Goal: Task Accomplishment & Management: Complete application form

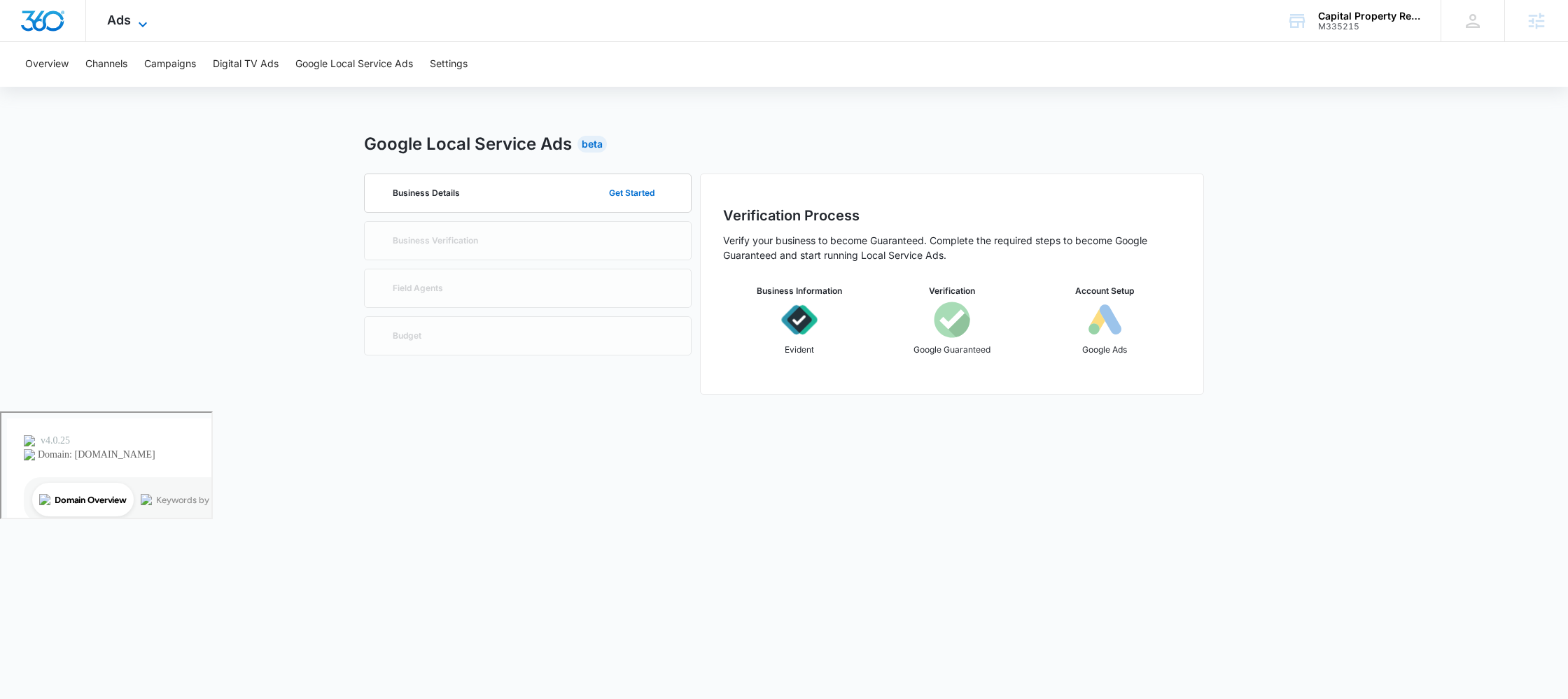
click at [136, 28] on icon at bounding box center [143, 24] width 17 height 17
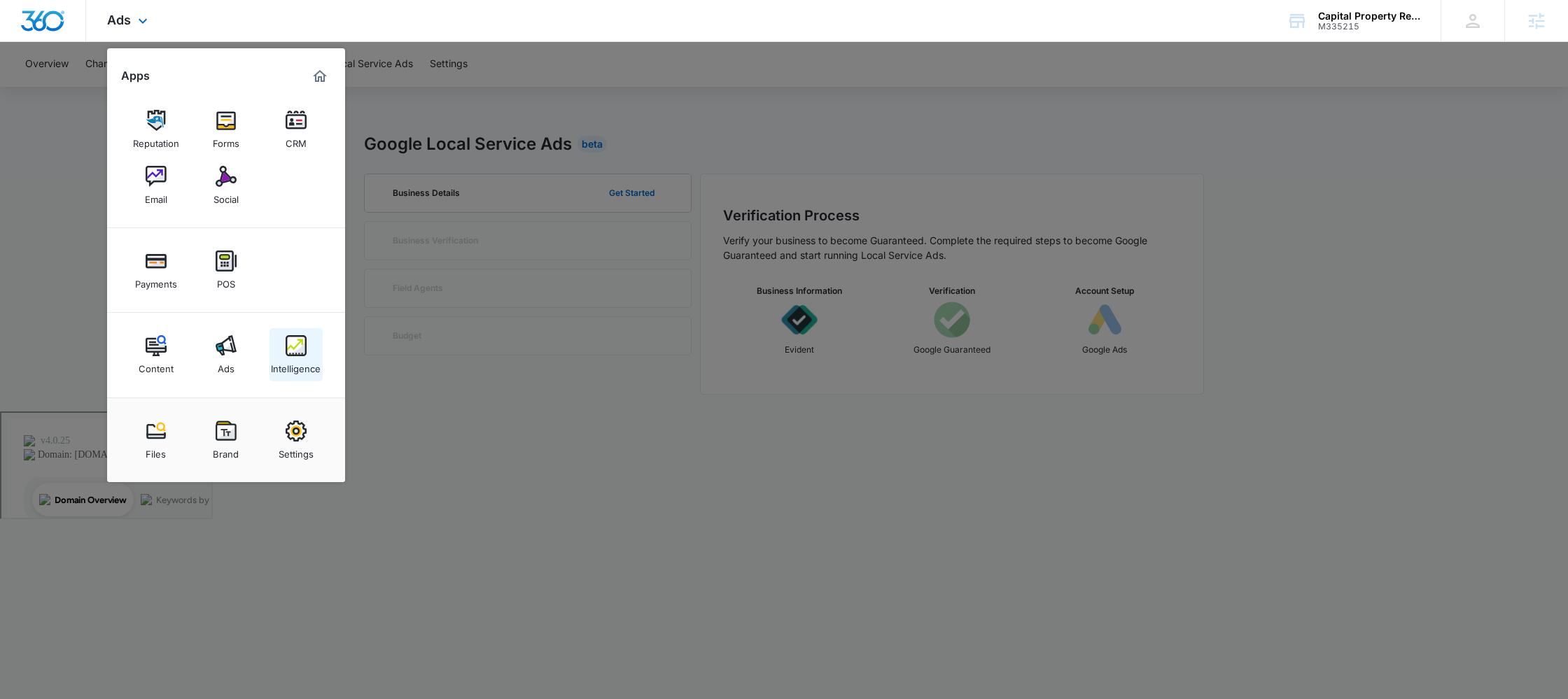
click at [293, 347] on img at bounding box center [296, 346] width 21 height 21
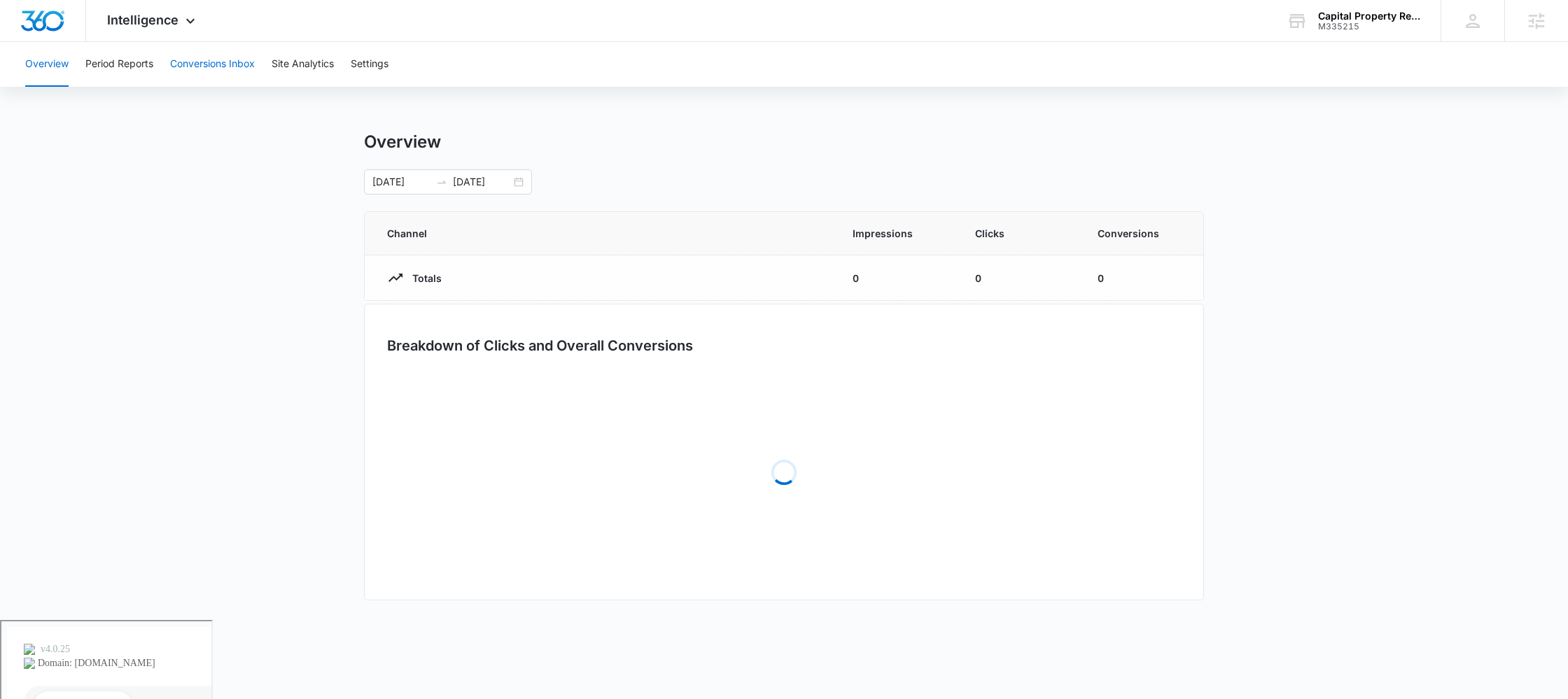
click at [214, 64] on button "Conversions Inbox" at bounding box center [212, 64] width 85 height 45
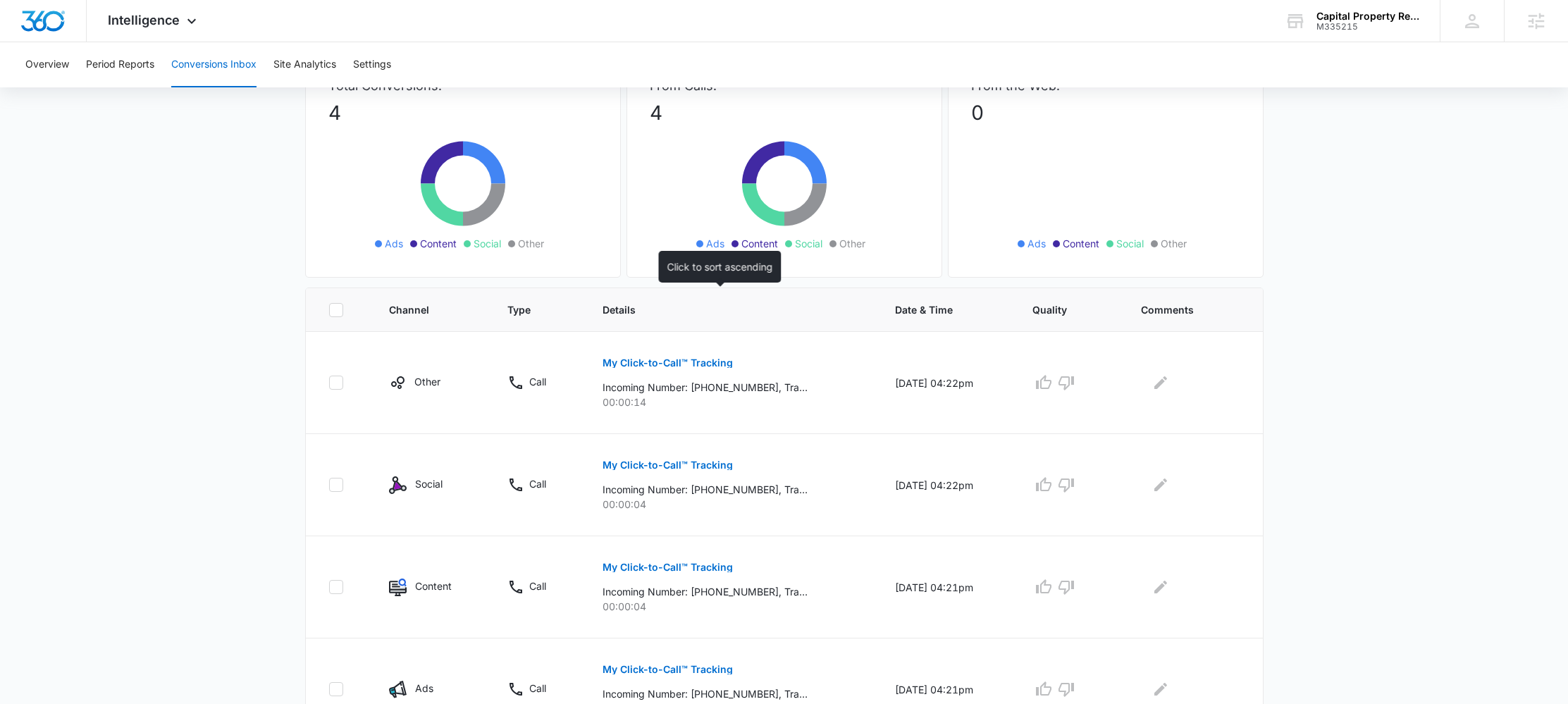
scroll to position [180, 0]
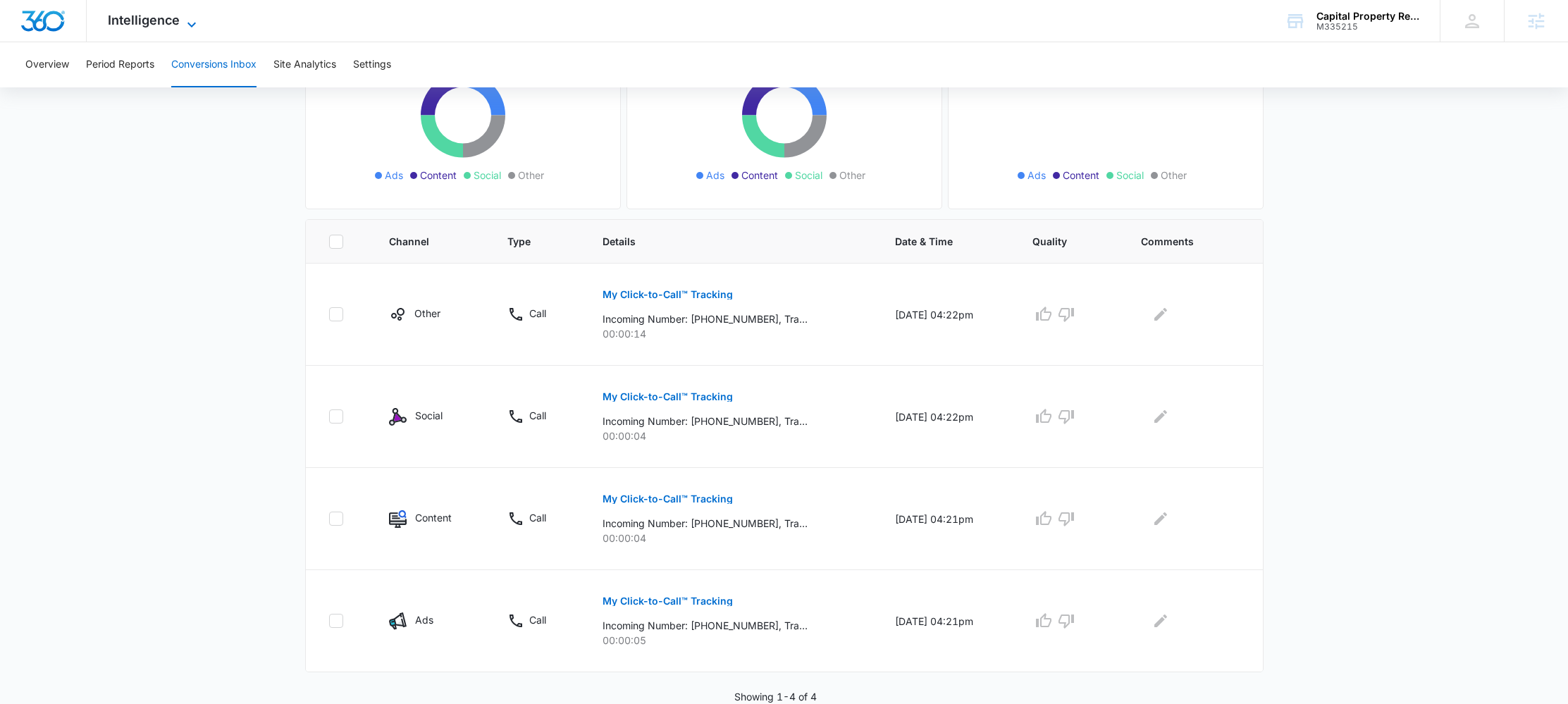
click at [163, 25] on span "Intelligence" at bounding box center [143, 20] width 72 height 15
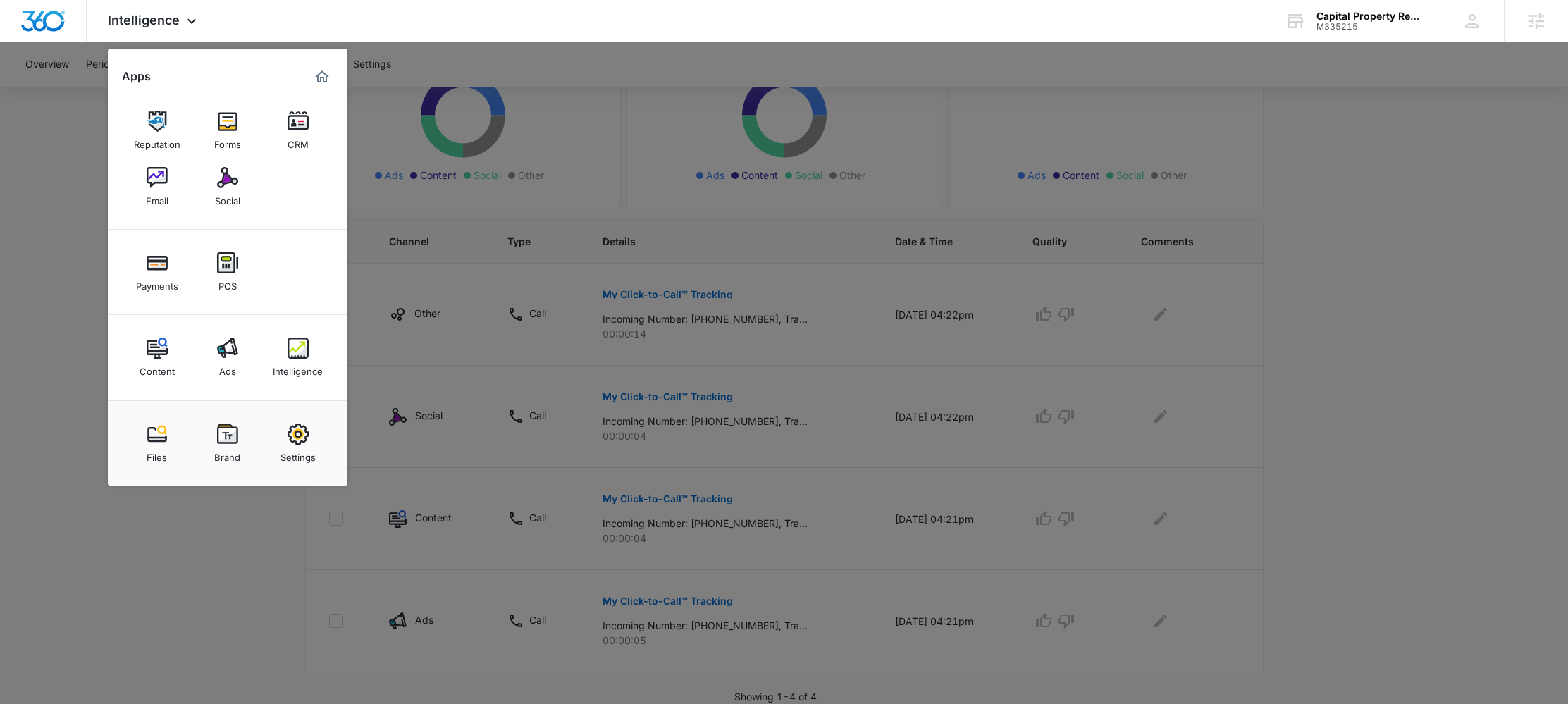
click at [1163, 322] on div at bounding box center [784, 352] width 1568 height 704
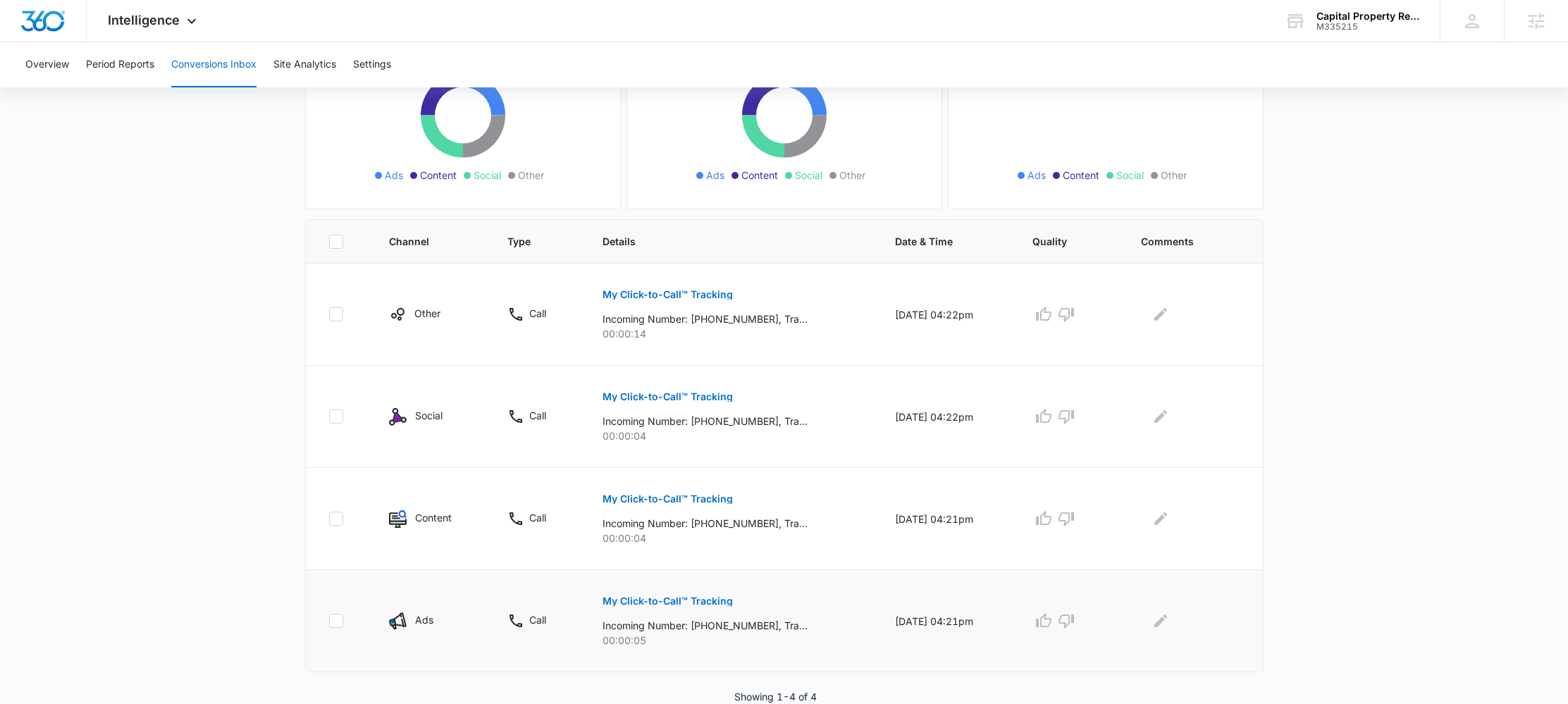
click at [652, 602] on p "My Click-to-Call™ Tracking" at bounding box center [668, 601] width 131 height 10
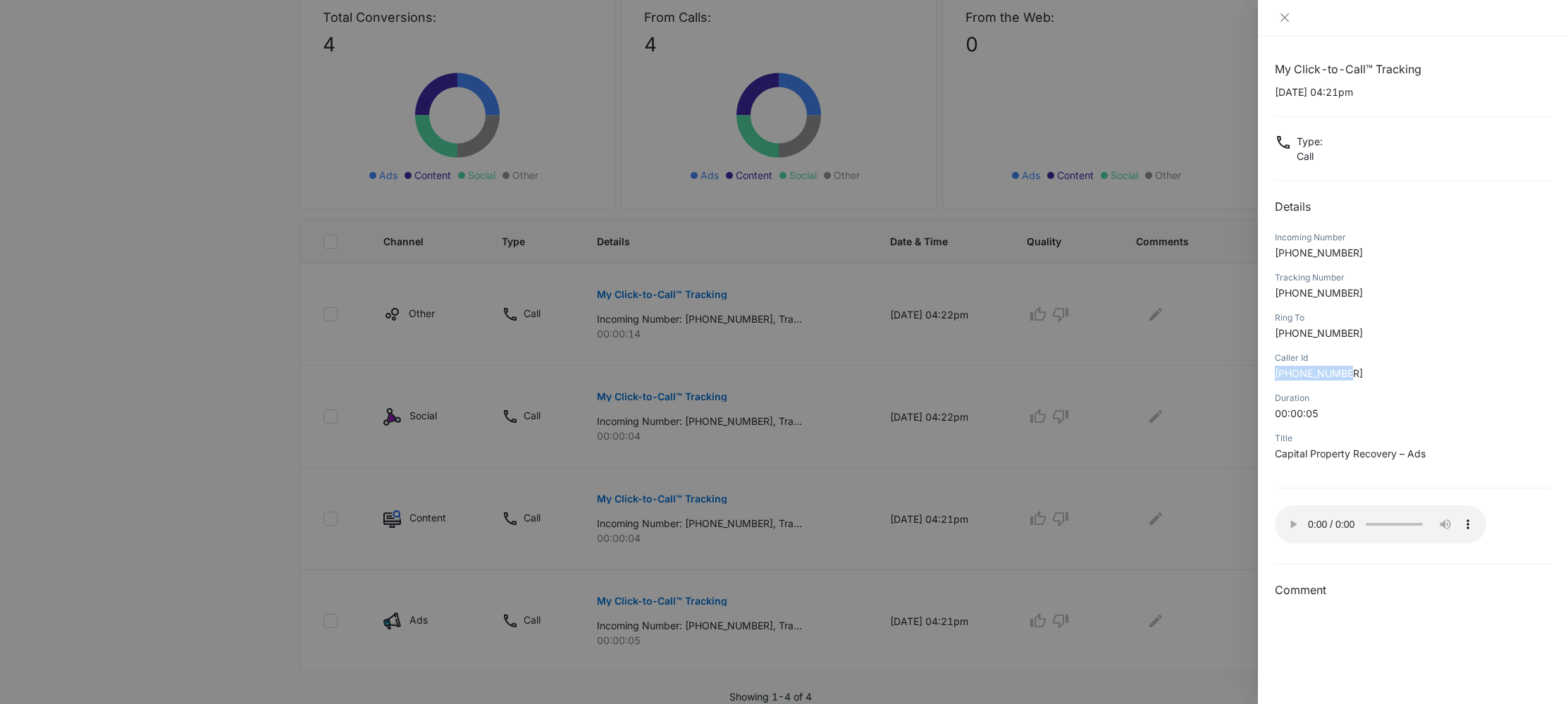
drag, startPoint x: 1361, startPoint y: 372, endPoint x: 1265, endPoint y: 376, distance: 96.1
click at [1265, 376] on div "My Click-to-Call™ Tracking [DATE] 04:21pm Type : Call Details Incoming Number […" at bounding box center [1414, 370] width 310 height 669
click at [1379, 330] on p "[PHONE_NUMBER]" at bounding box center [1414, 333] width 277 height 15
drag, startPoint x: 1373, startPoint y: 332, endPoint x: 1264, endPoint y: 335, distance: 109.0
click at [1264, 335] on div "My Click-to-Call™ Tracking [DATE] 04:21pm Type : Call Details Incoming Number […" at bounding box center [1414, 370] width 310 height 669
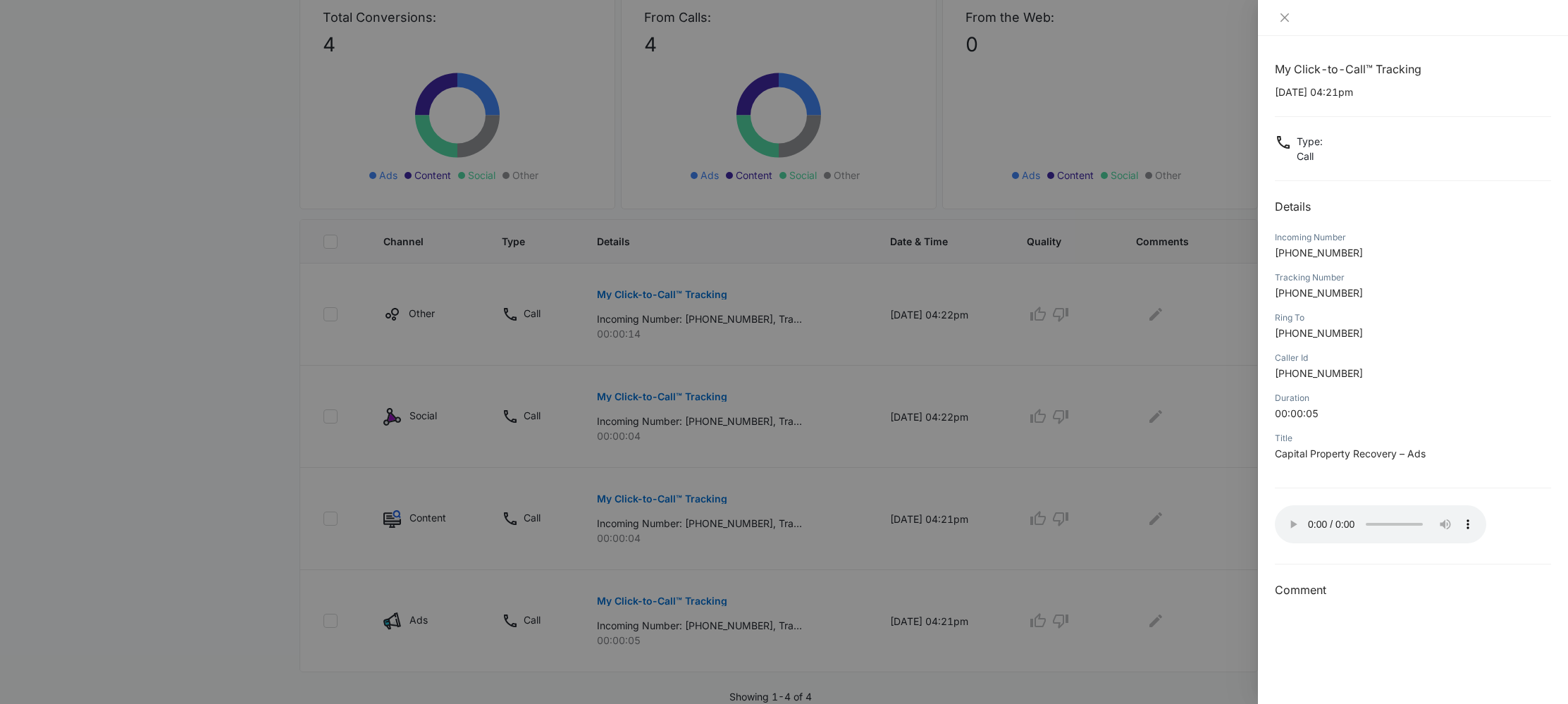
click at [1388, 298] on p "[PHONE_NUMBER]" at bounding box center [1414, 293] width 277 height 15
drag, startPoint x: 1370, startPoint y: 295, endPoint x: 1248, endPoint y: 295, distance: 122.0
click at [1248, 295] on div "My Click-to-Call™ Tracking [DATE] 04:21pm Type : Call Details Incoming Number […" at bounding box center [784, 352] width 1568 height 704
click at [1396, 277] on div "Tracking Number" at bounding box center [1414, 277] width 277 height 13
drag, startPoint x: 1357, startPoint y: 372, endPoint x: 1275, endPoint y: 372, distance: 82.0
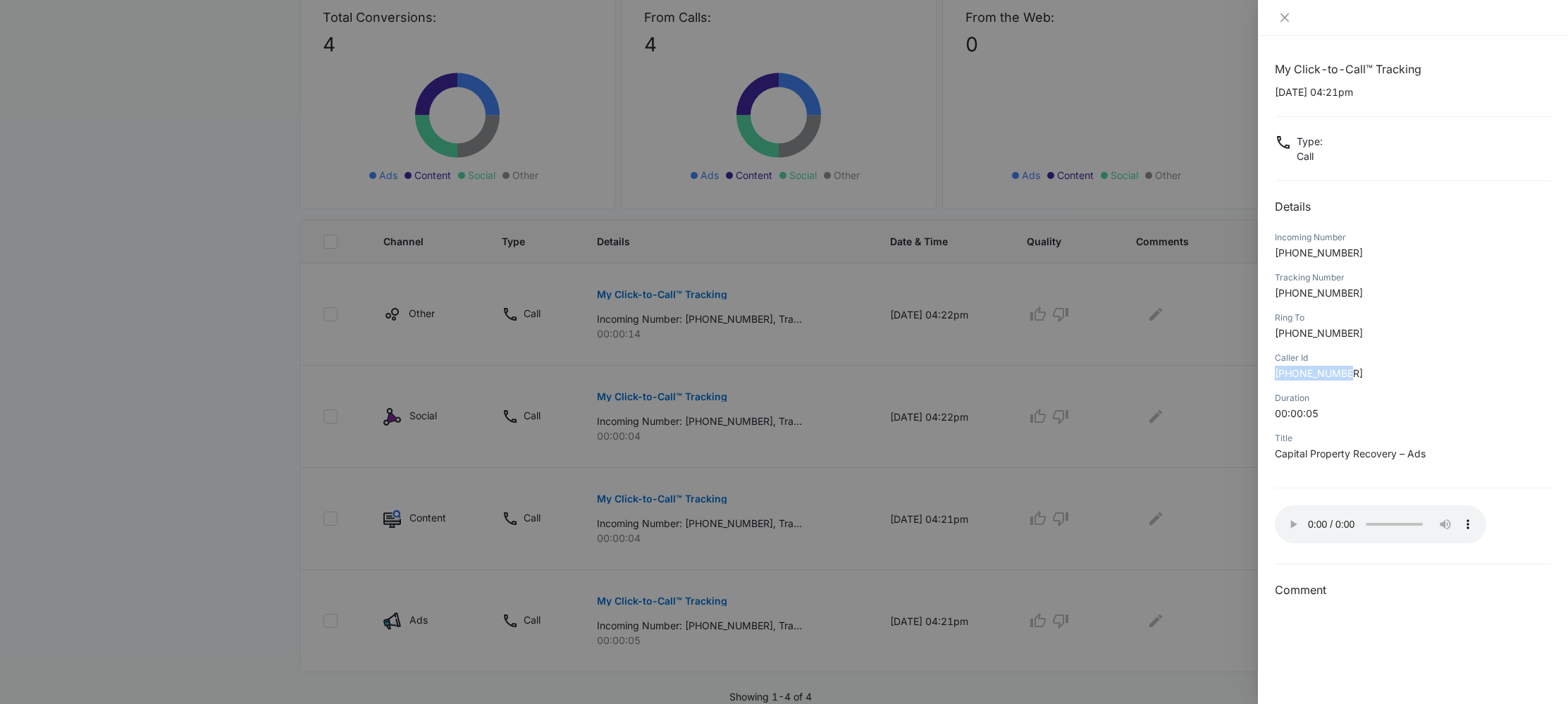
click at [1275, 372] on p "[PHONE_NUMBER]" at bounding box center [1414, 373] width 277 height 15
click at [1281, 21] on icon "close" at bounding box center [1285, 18] width 8 height 8
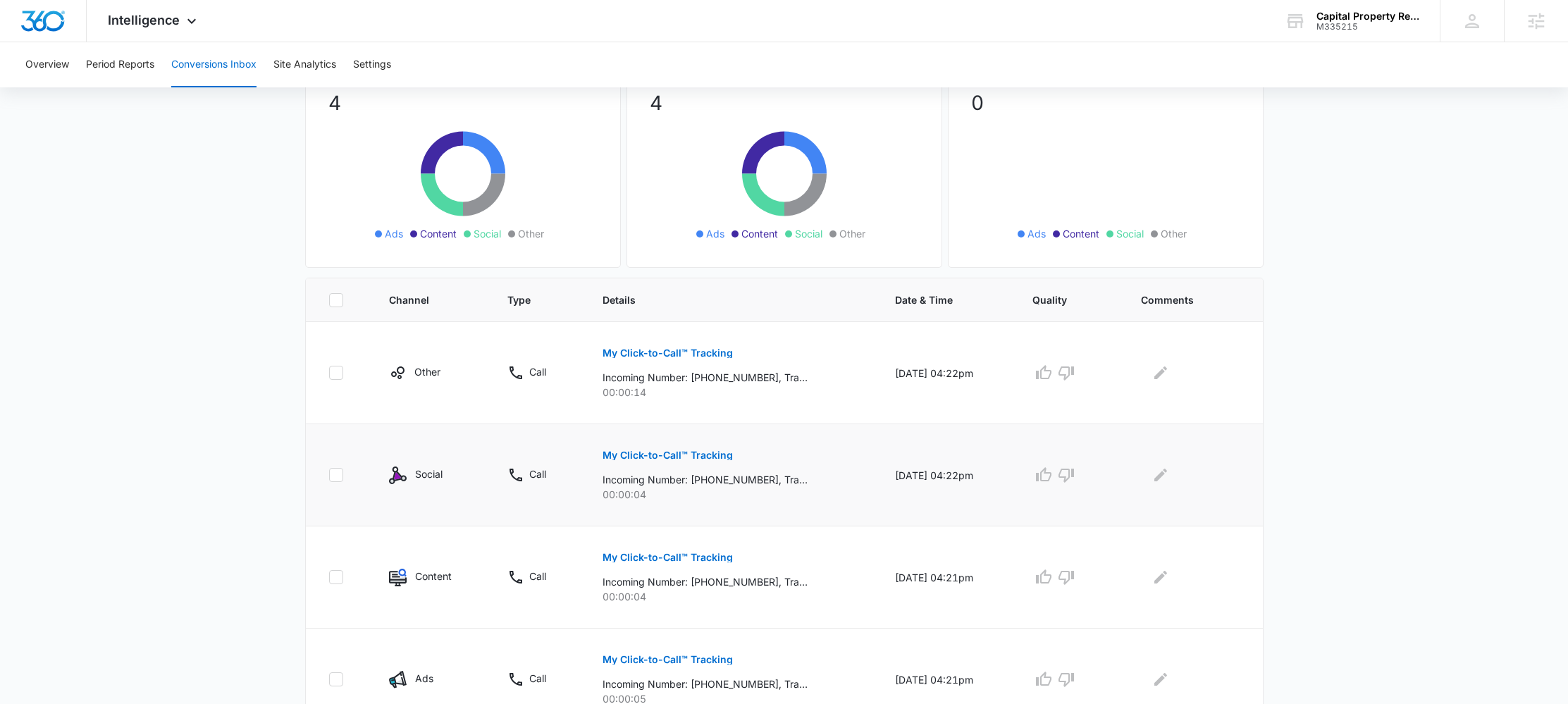
scroll to position [122, 0]
click at [151, 21] on span "Intelligence" at bounding box center [143, 20] width 72 height 15
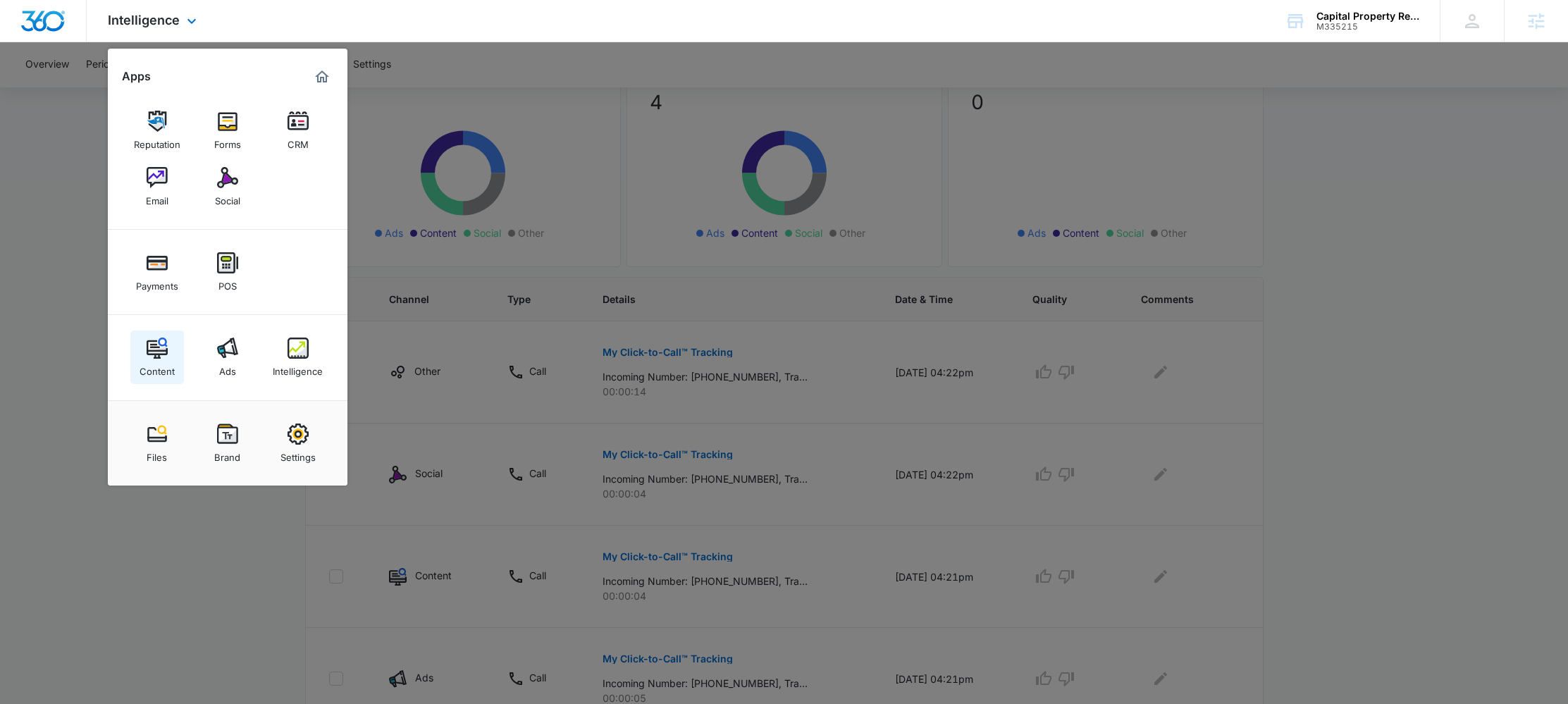
click at [159, 362] on div "Content" at bounding box center [158, 368] width 35 height 19
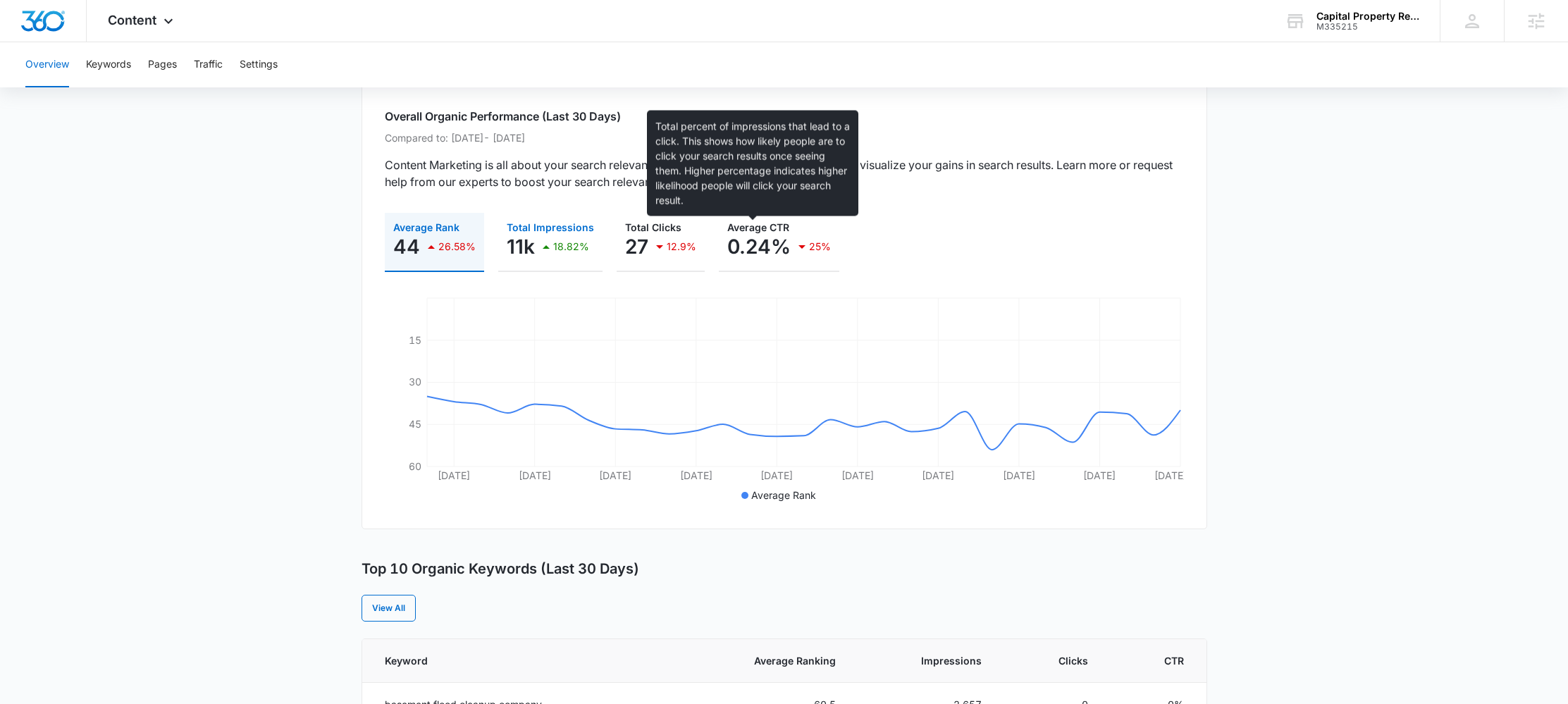
scroll to position [99, 0]
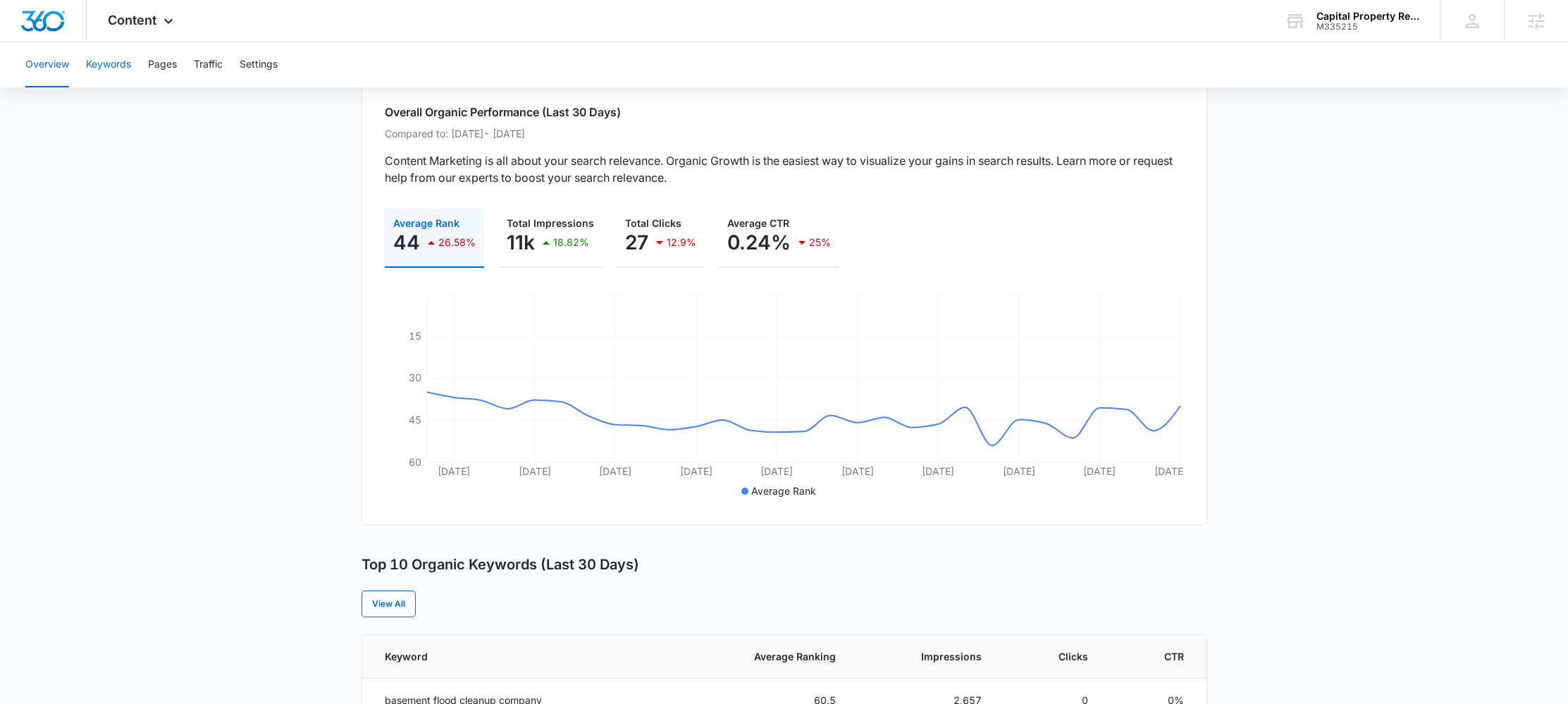
click at [103, 69] on button "Keywords" at bounding box center [109, 65] width 46 height 46
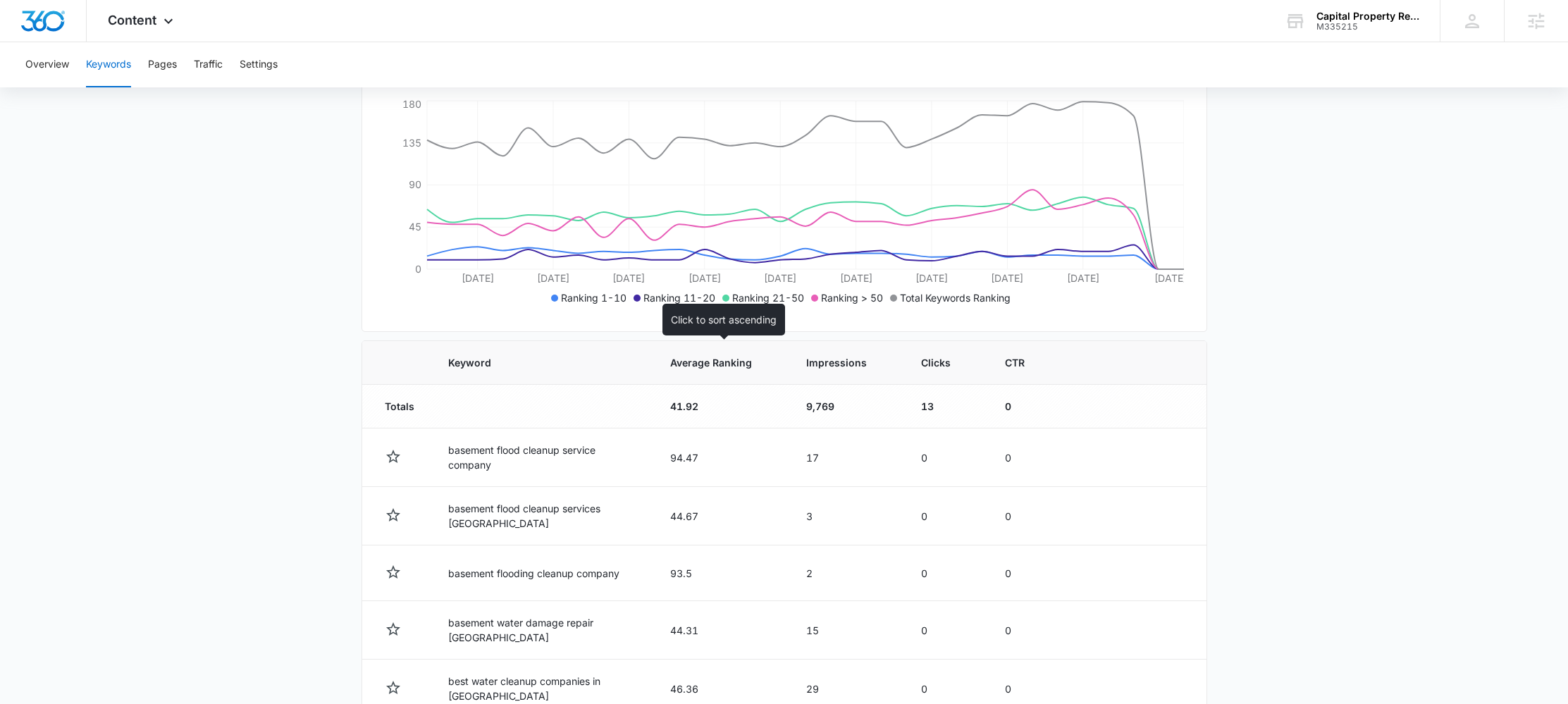
click at [721, 363] on span "Average Ranking" at bounding box center [711, 363] width 82 height 15
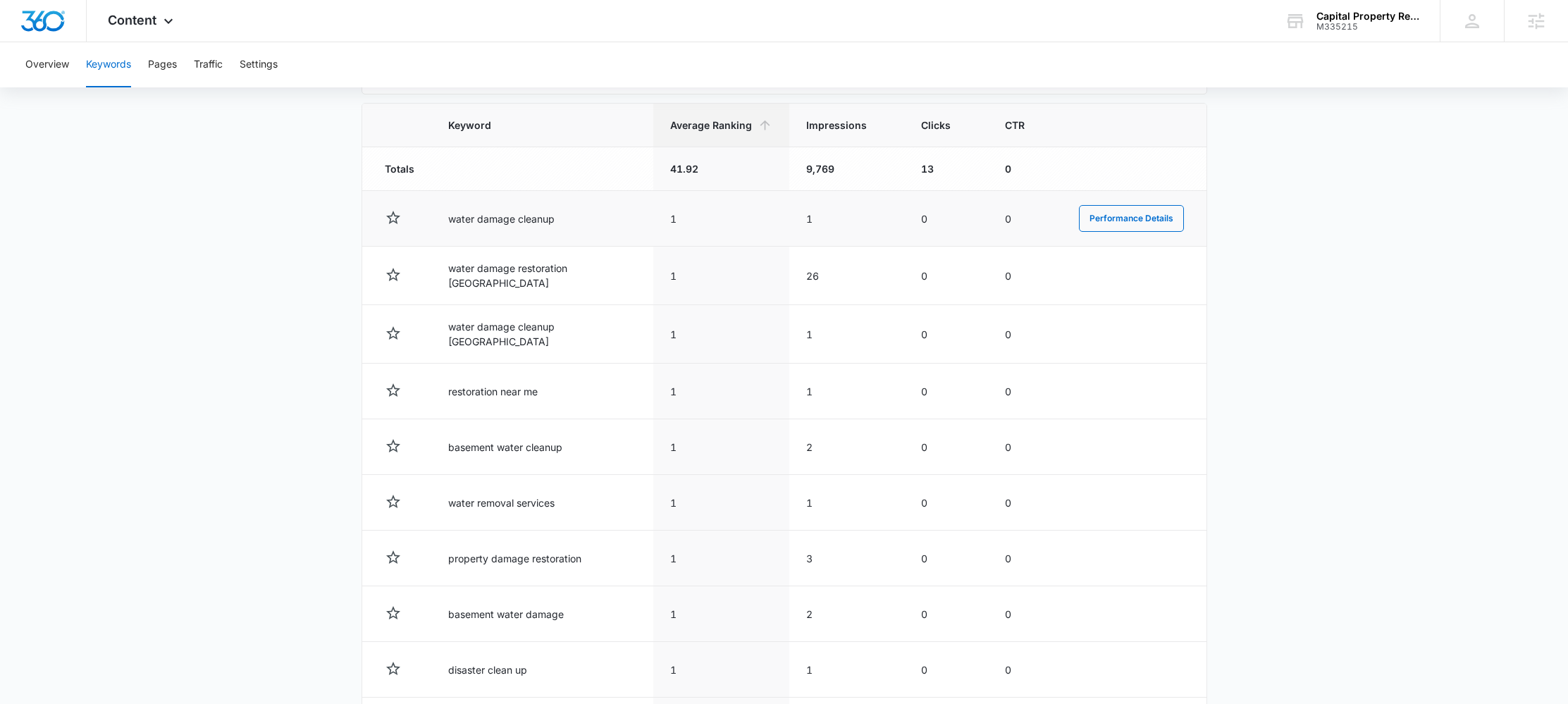
scroll to position [478, 0]
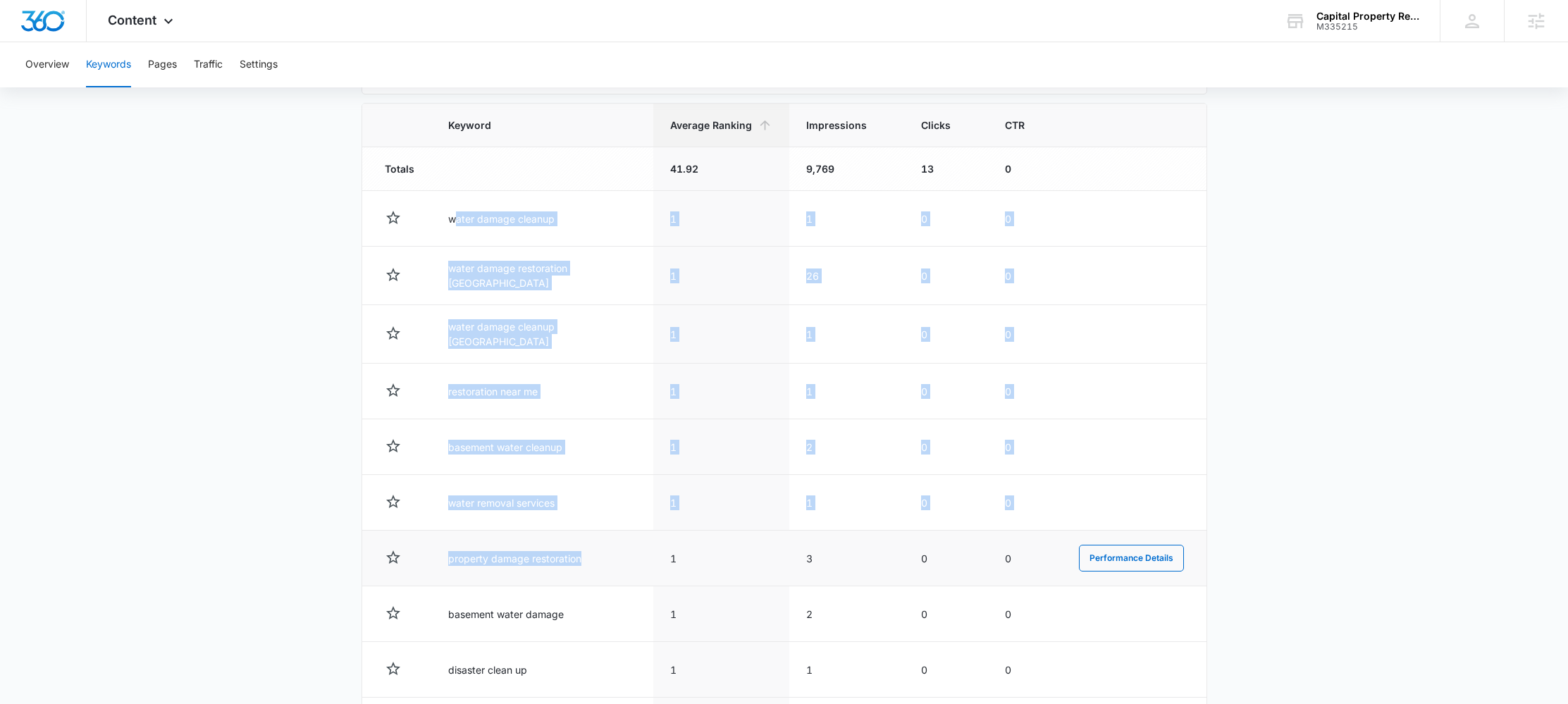
drag, startPoint x: 454, startPoint y: 219, endPoint x: 618, endPoint y: 576, distance: 392.9
click at [618, 576] on tbody "Totals 41.92 9,769 13 0 water damage cleanup 1 1 0 0 Performance Details water …" at bounding box center [785, 450] width 845 height 606
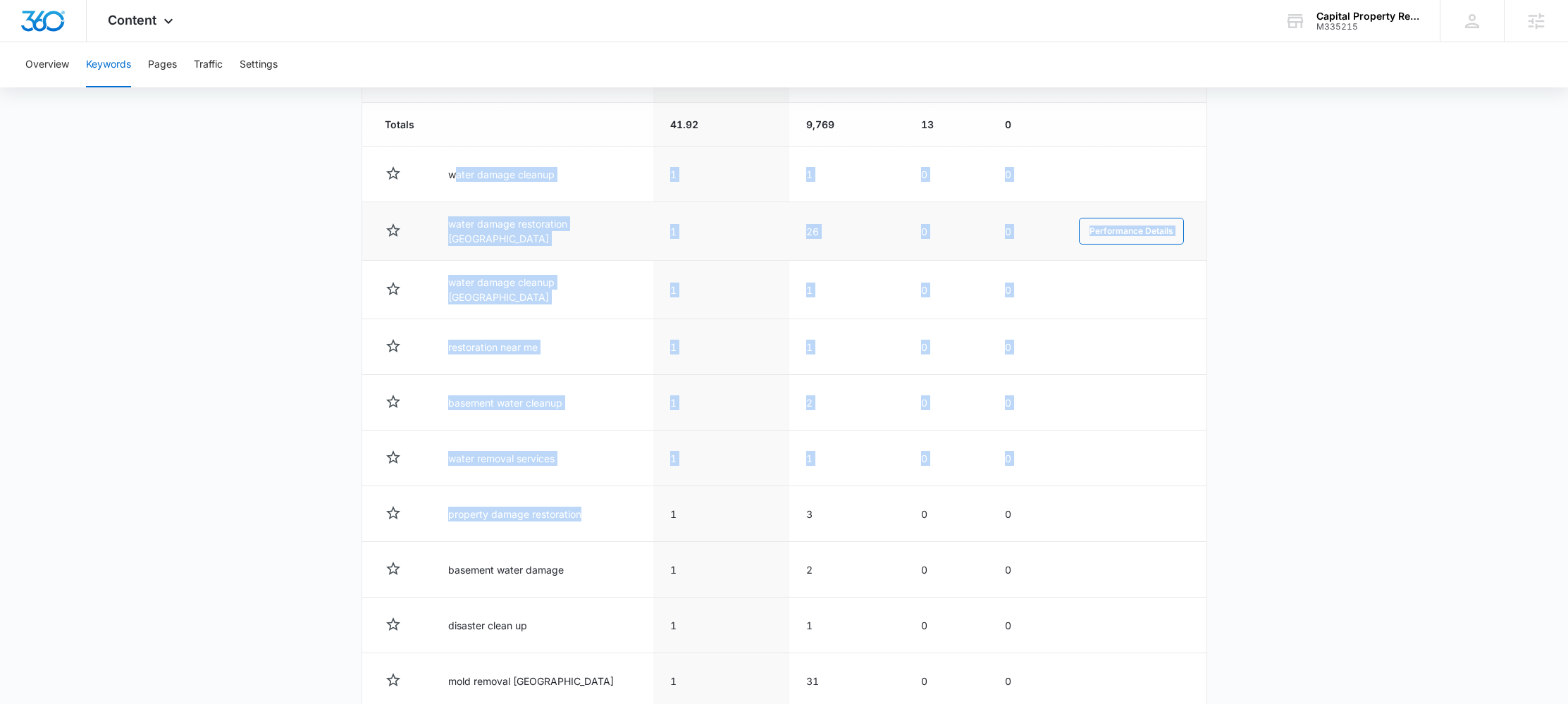
scroll to position [418, 0]
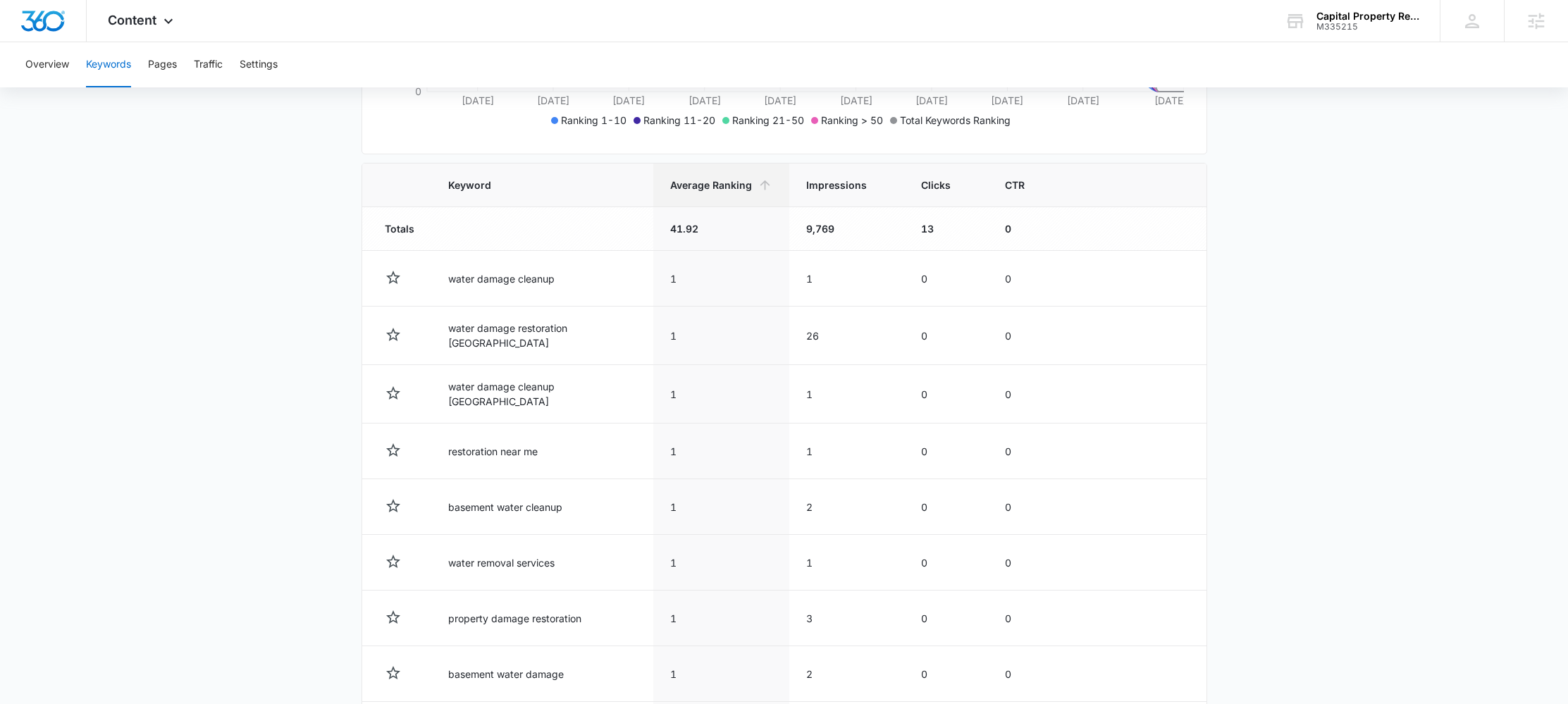
click at [739, 234] on td "41.92" at bounding box center [721, 229] width 136 height 44
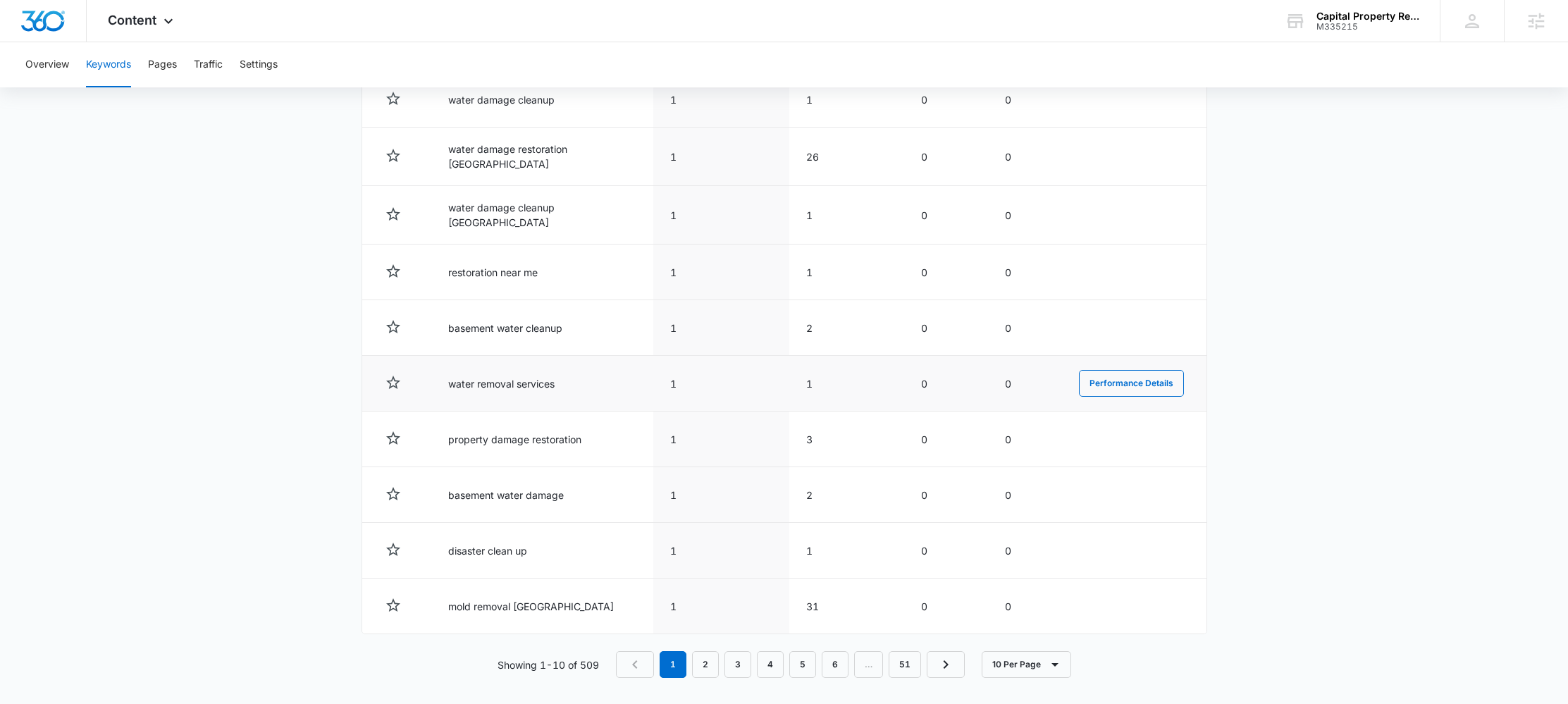
scroll to position [599, 0]
click at [699, 655] on link "2" at bounding box center [706, 663] width 27 height 27
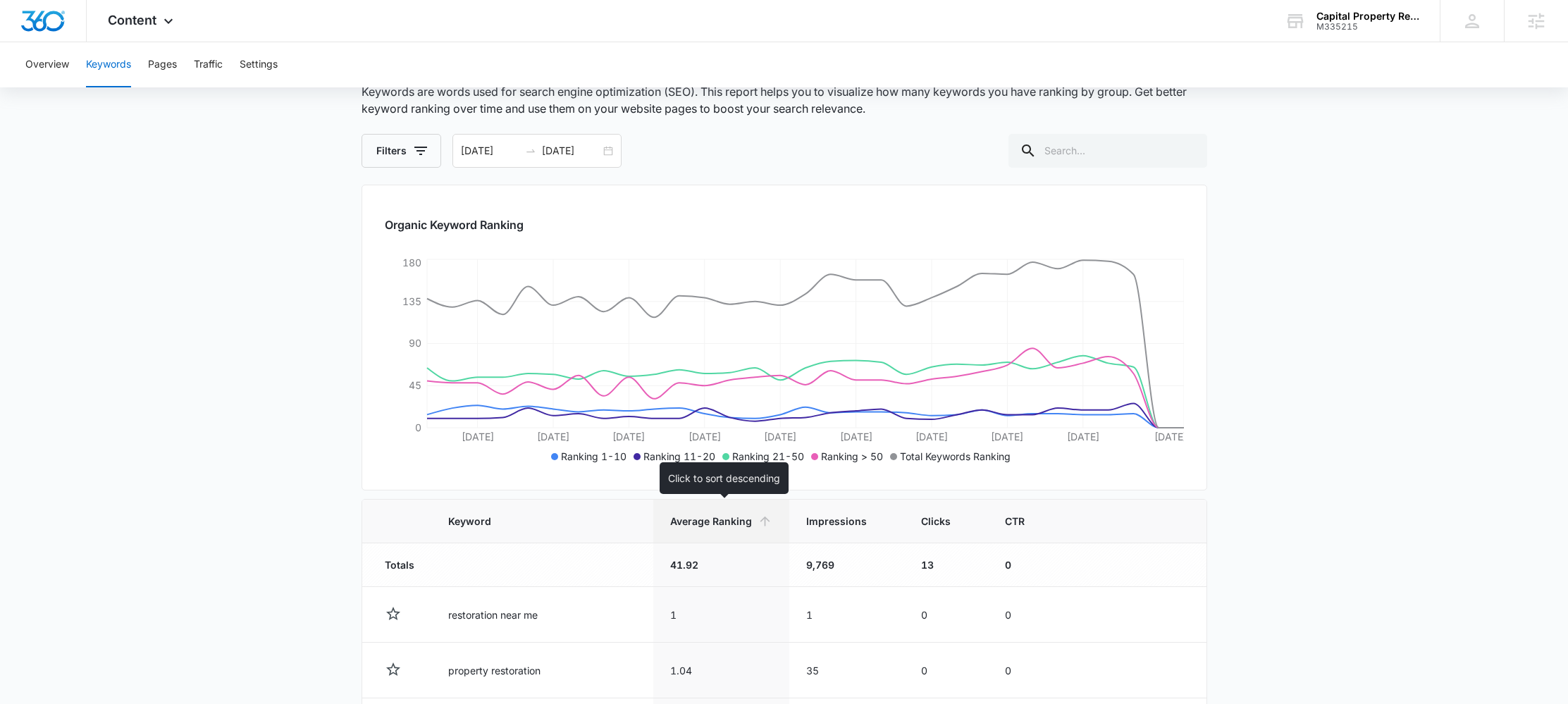
scroll to position [72, 0]
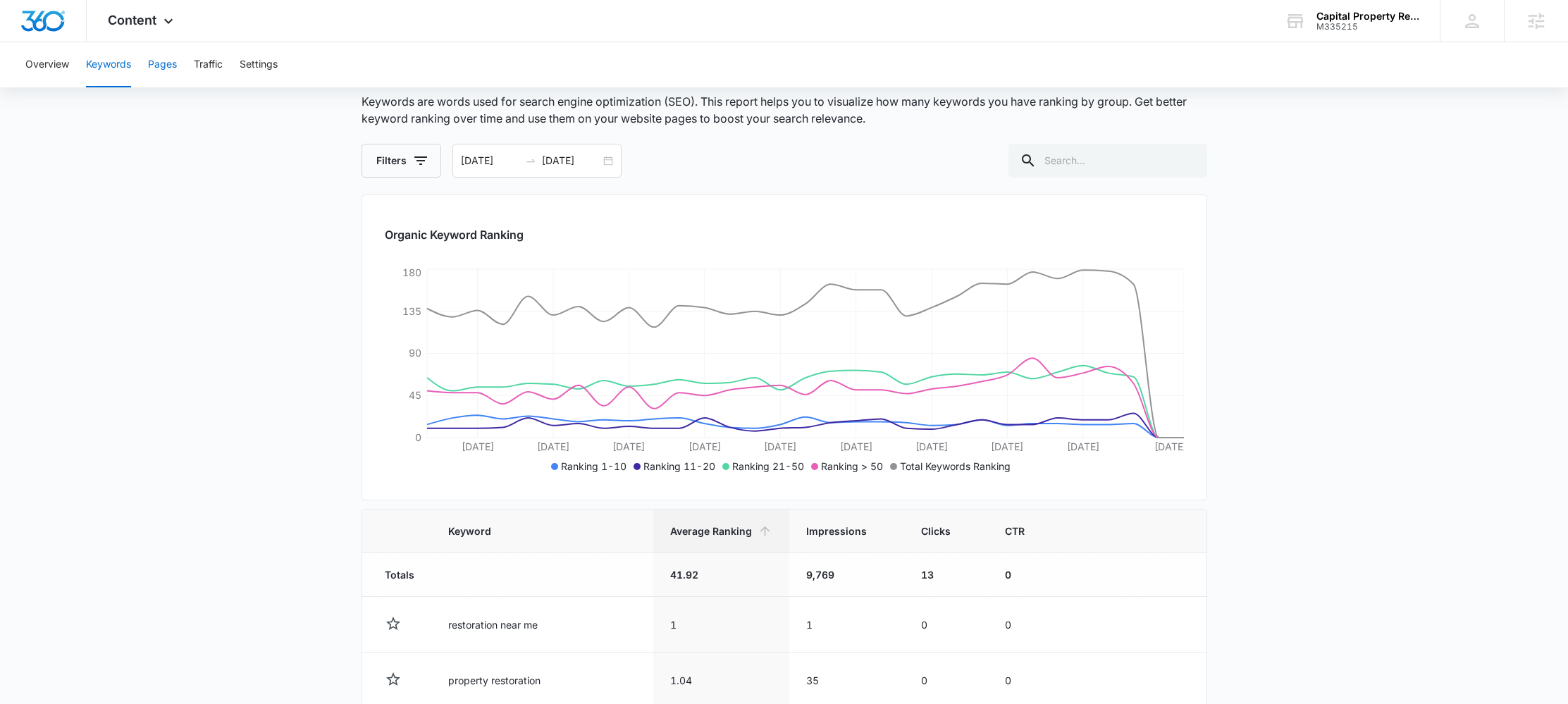
click at [166, 75] on button "Pages" at bounding box center [163, 65] width 29 height 46
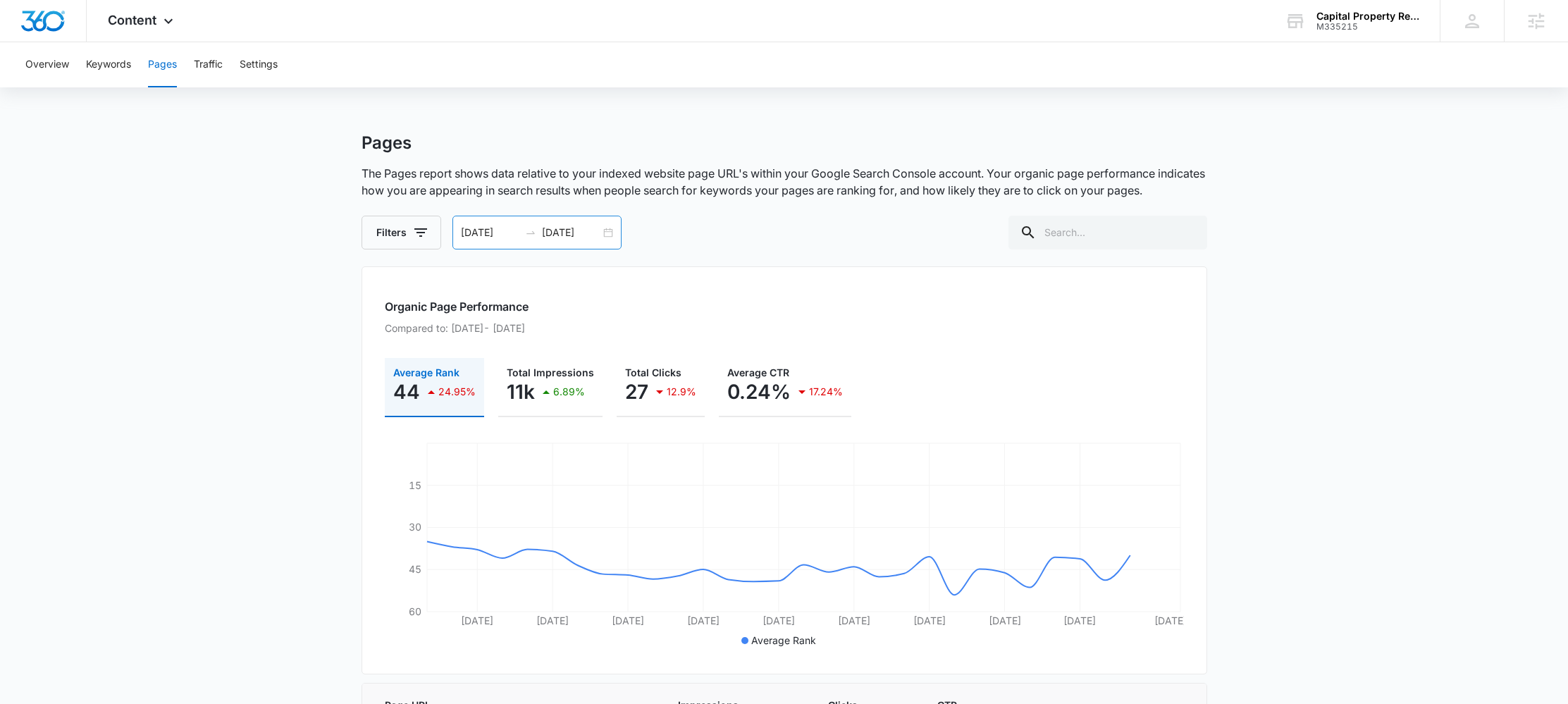
click at [608, 228] on div "[DATE] [DATE]" at bounding box center [537, 233] width 169 height 34
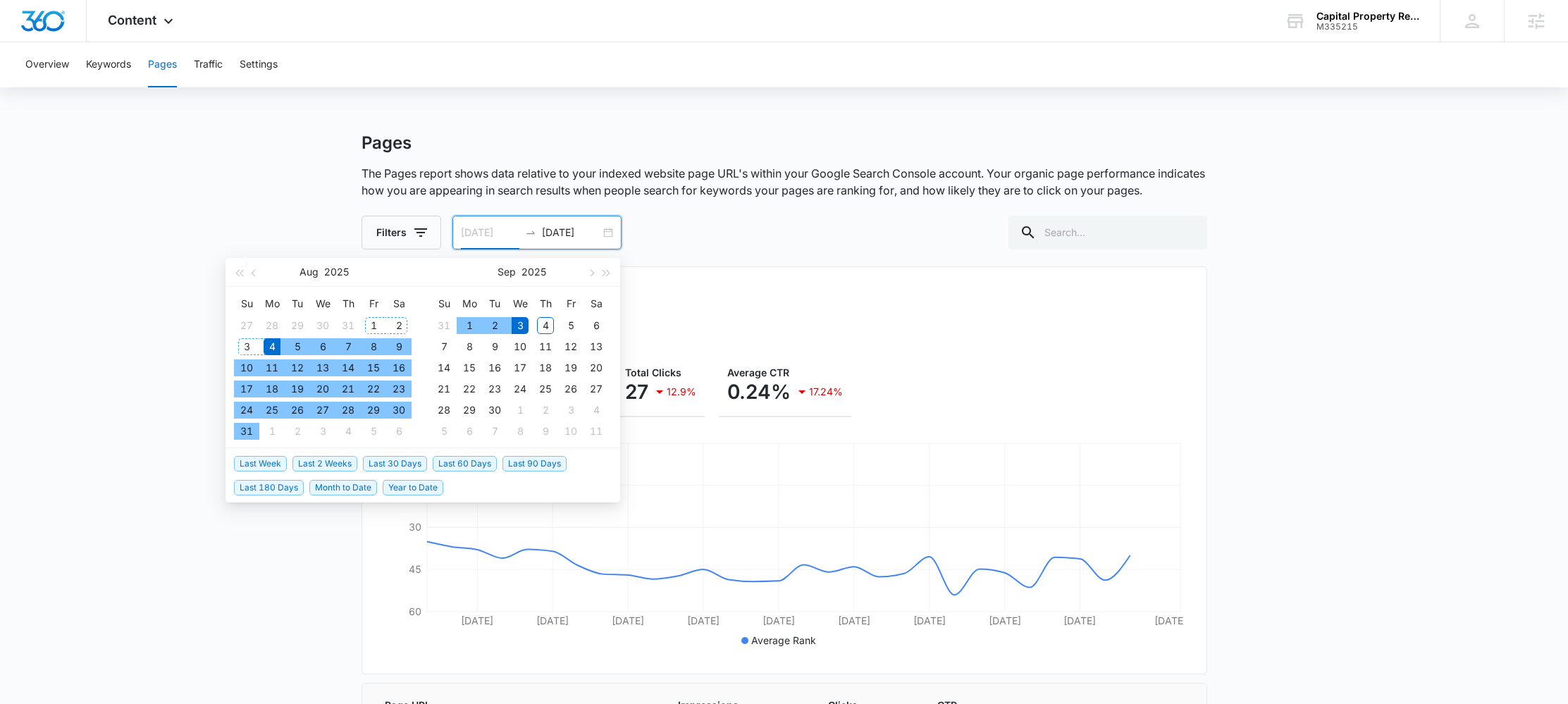
type input "[DATE]"
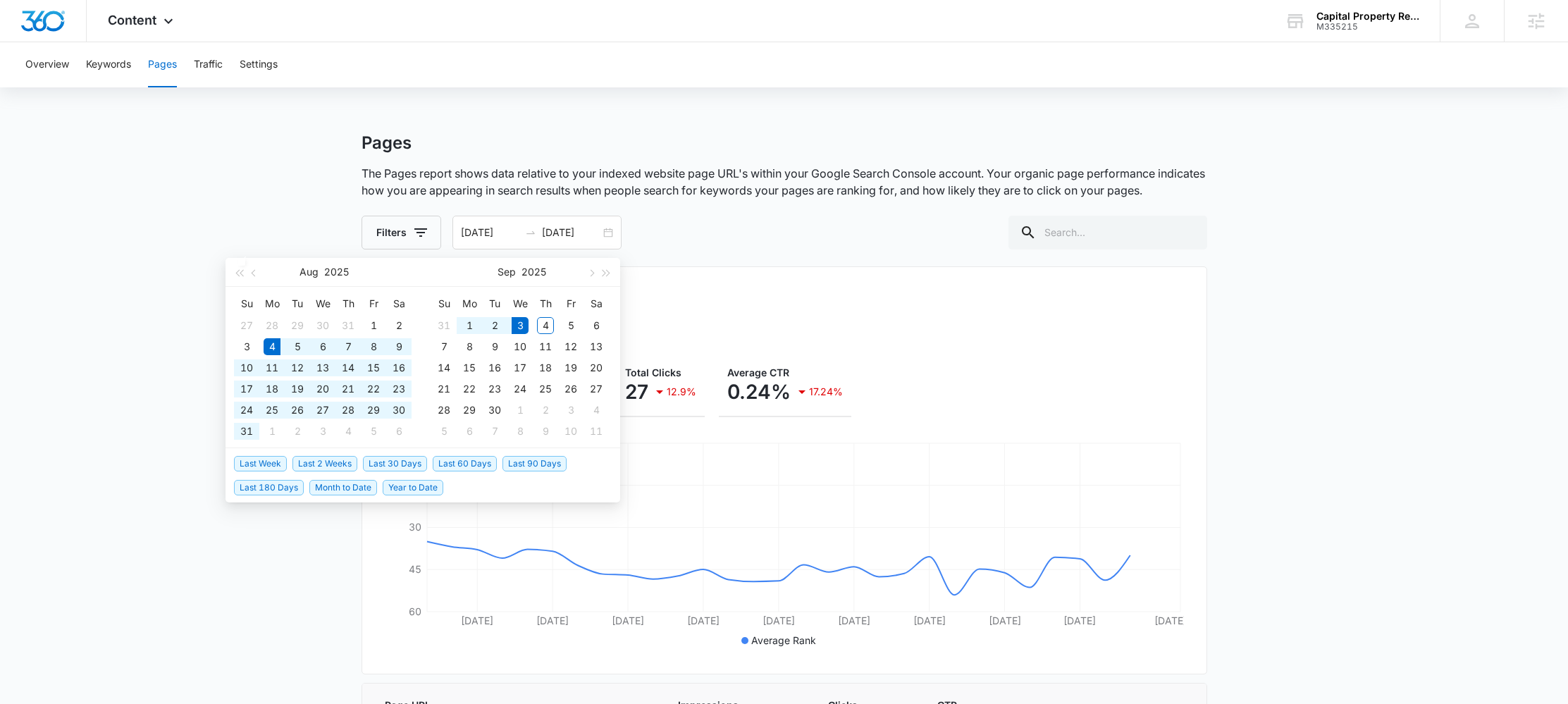
click at [795, 212] on div "Pages The Pages report shows data relative to your indexed website page URL's w…" at bounding box center [784, 191] width 846 height 117
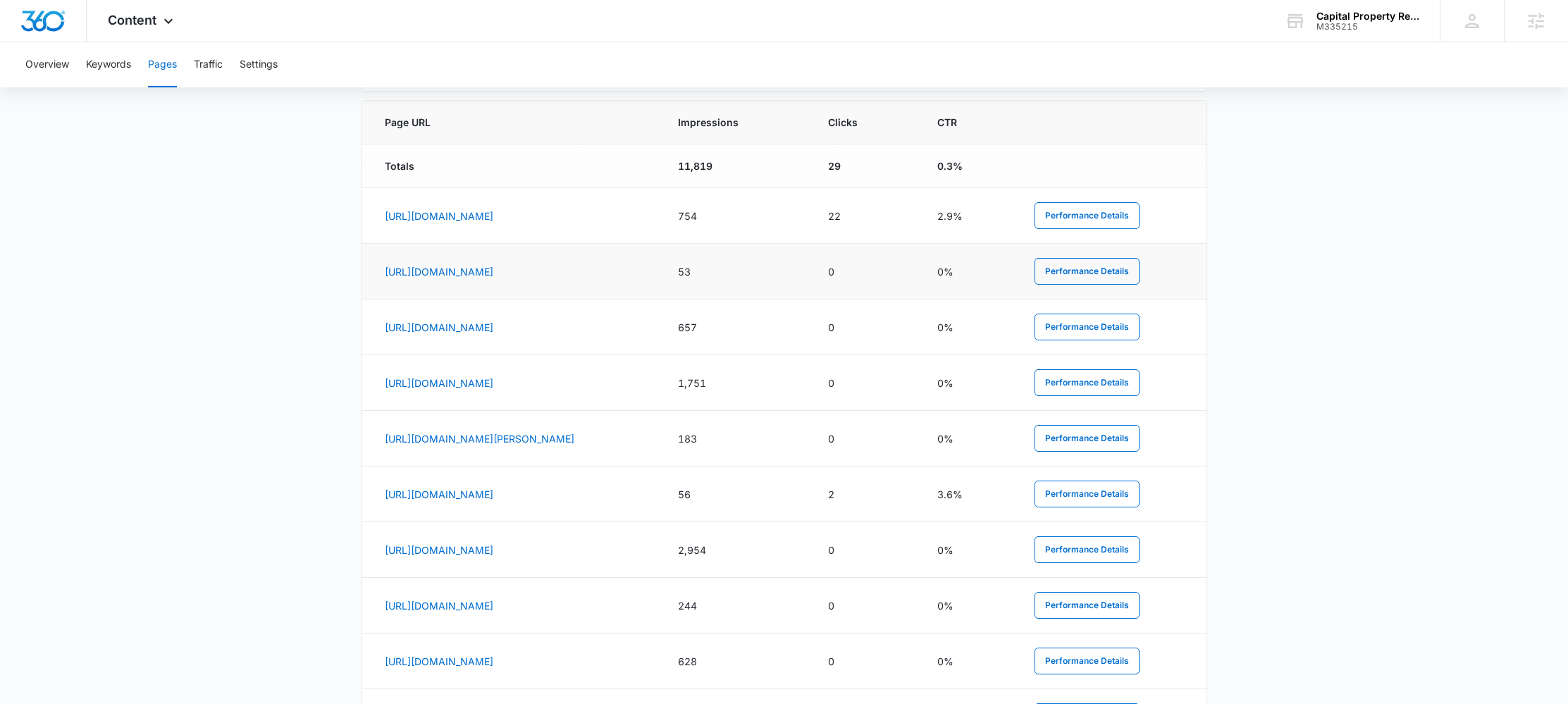
scroll to position [587, 0]
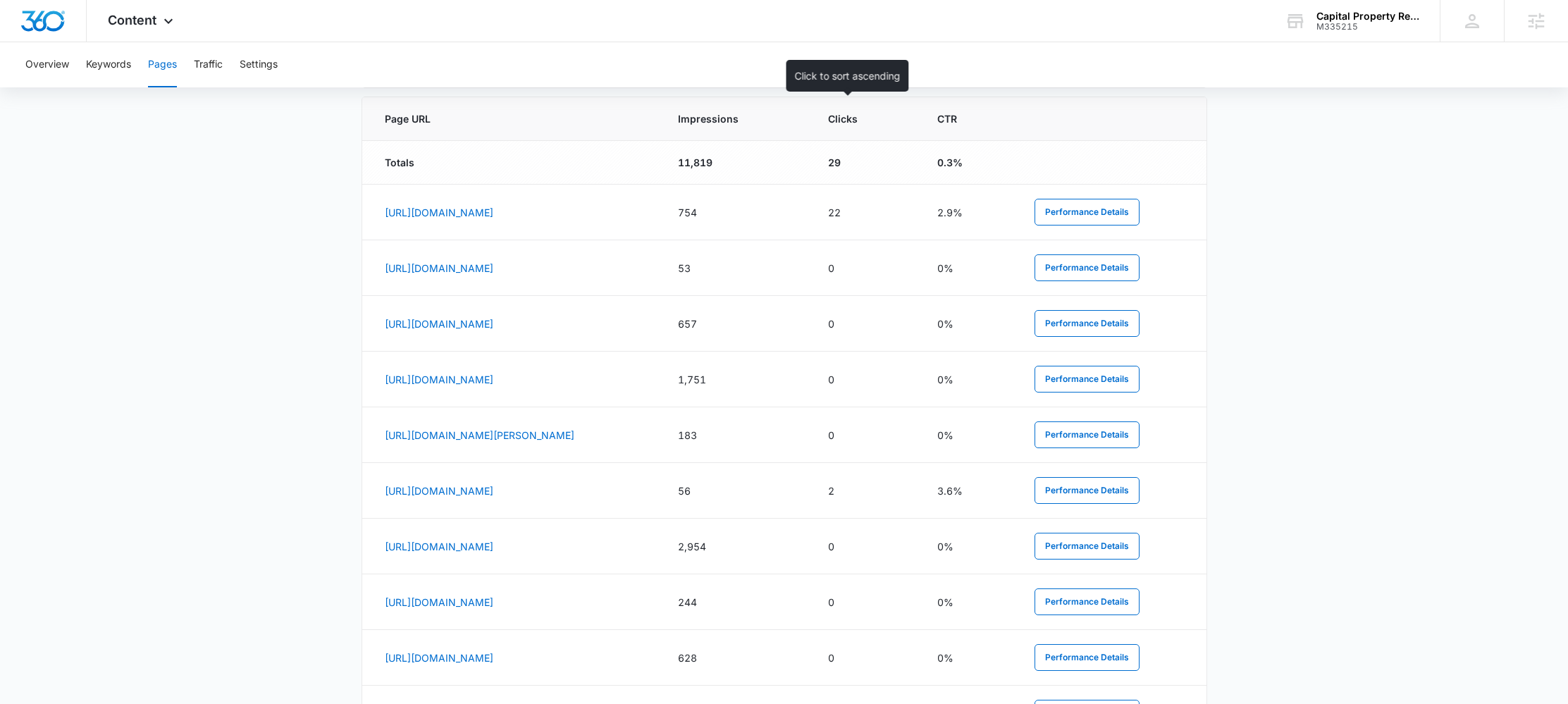
click at [811, 102] on th "Impressions" at bounding box center [736, 119] width 150 height 44
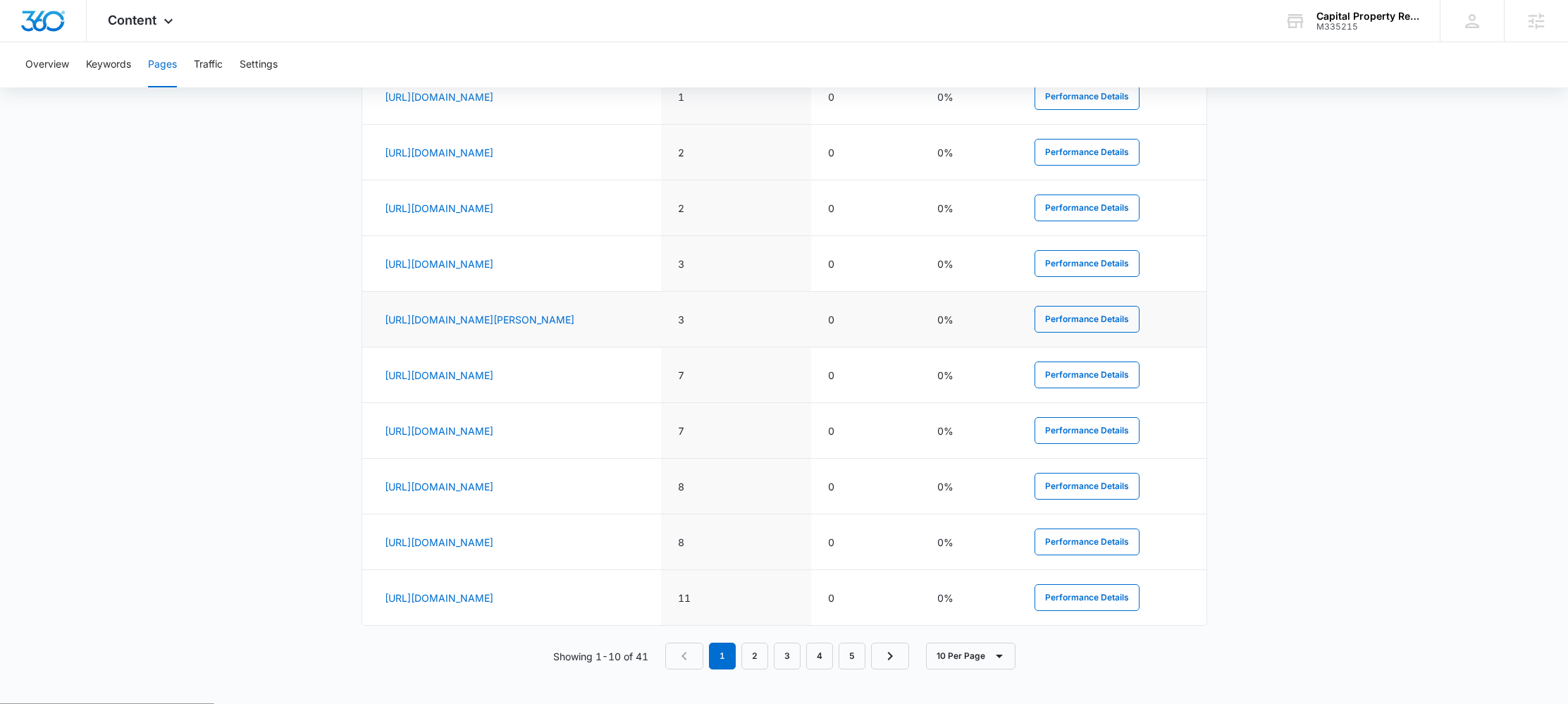
scroll to position [578, 0]
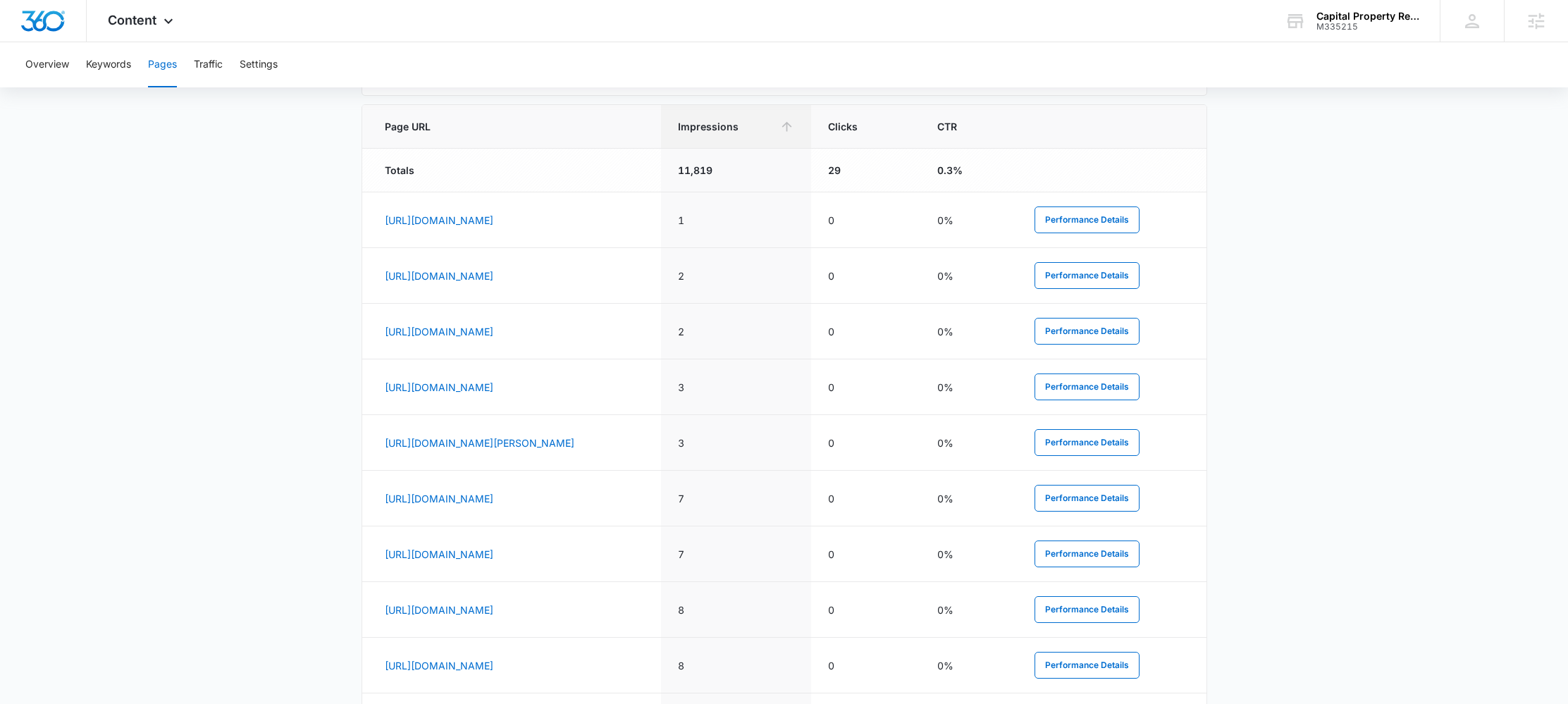
drag, startPoint x: 746, startPoint y: 221, endPoint x: 359, endPoint y: 228, distance: 387.1
click at [359, 228] on main "Pages The Pages report shows data relative to your indexed website page URL's w…" at bounding box center [784, 191] width 1568 height 1273
click at [662, 217] on td "[URL][DOMAIN_NAME]" at bounding box center [512, 220] width 299 height 56
click at [110, 30] on div "Content Apps Reputation Forms CRM Email Social Payments POS Content Ads Intelli…" at bounding box center [142, 20] width 111 height 41
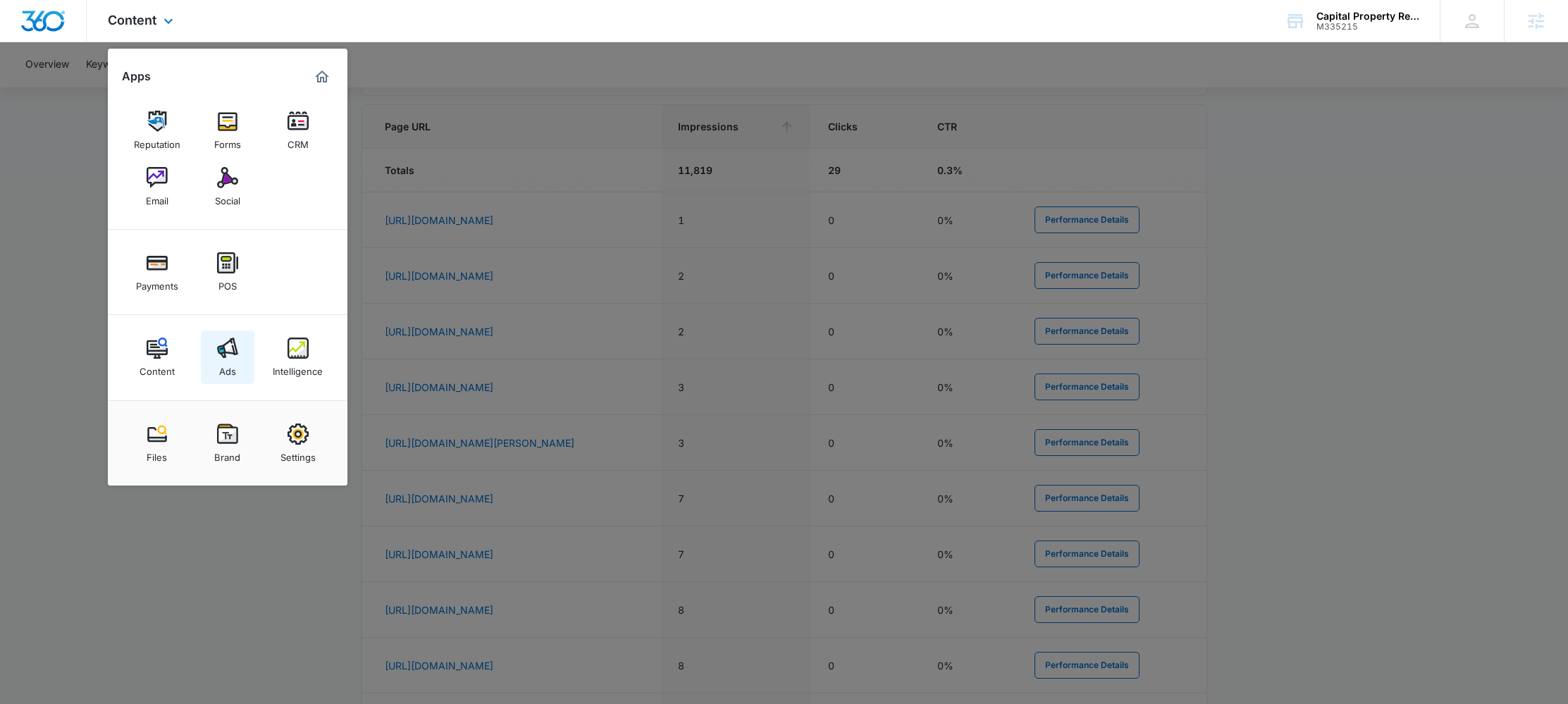
click at [230, 351] on img at bounding box center [228, 348] width 21 height 21
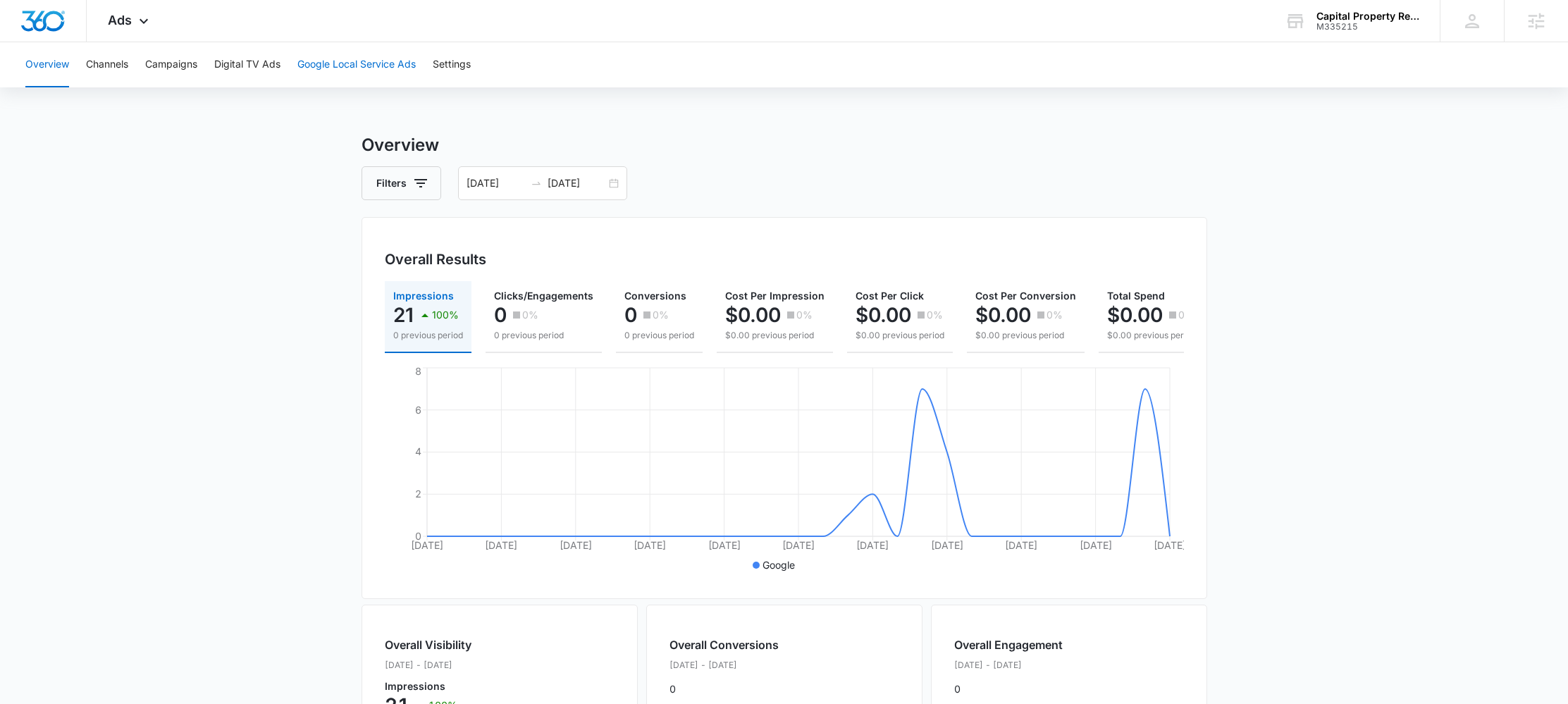
click at [340, 70] on button "Google Local Service Ads" at bounding box center [357, 65] width 118 height 46
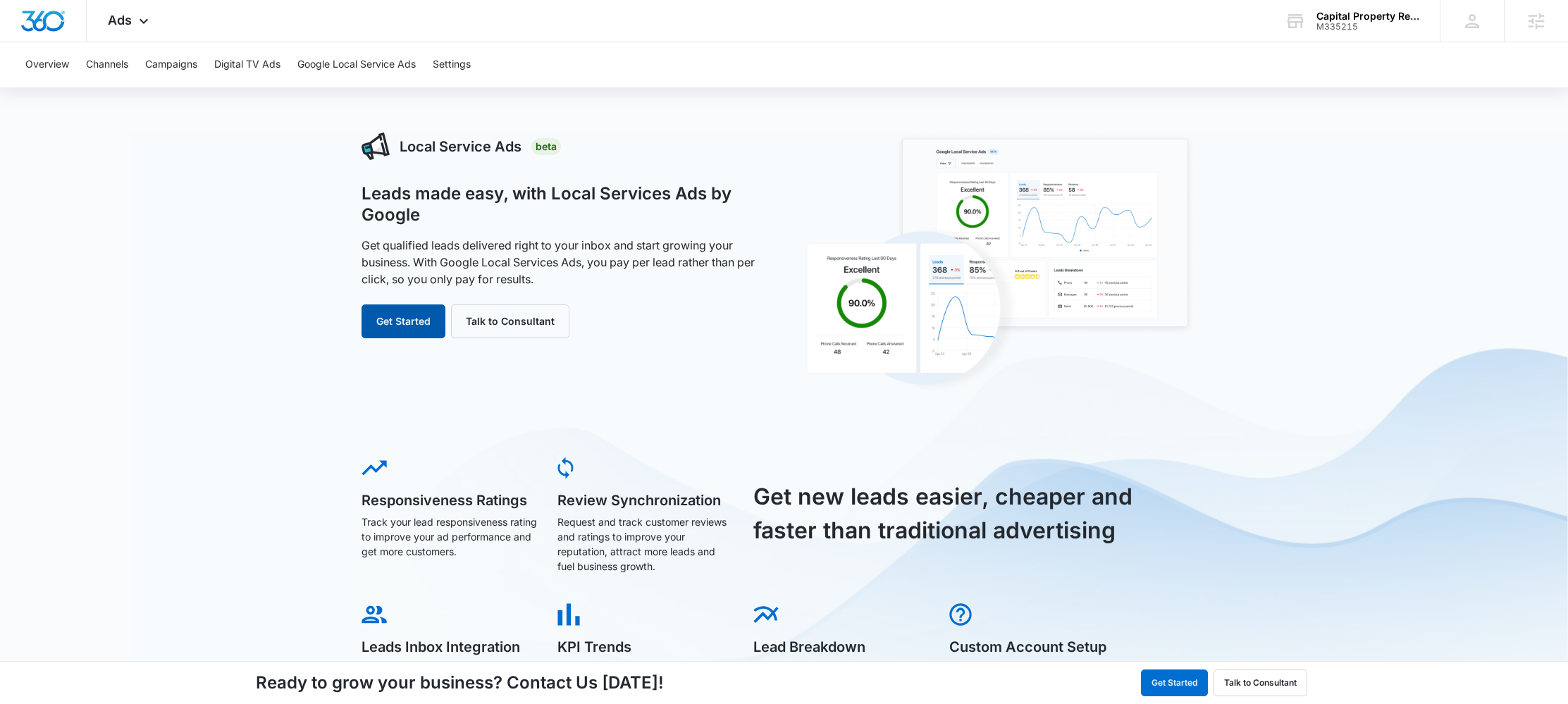
click at [403, 332] on button "Get Started" at bounding box center [404, 321] width 84 height 34
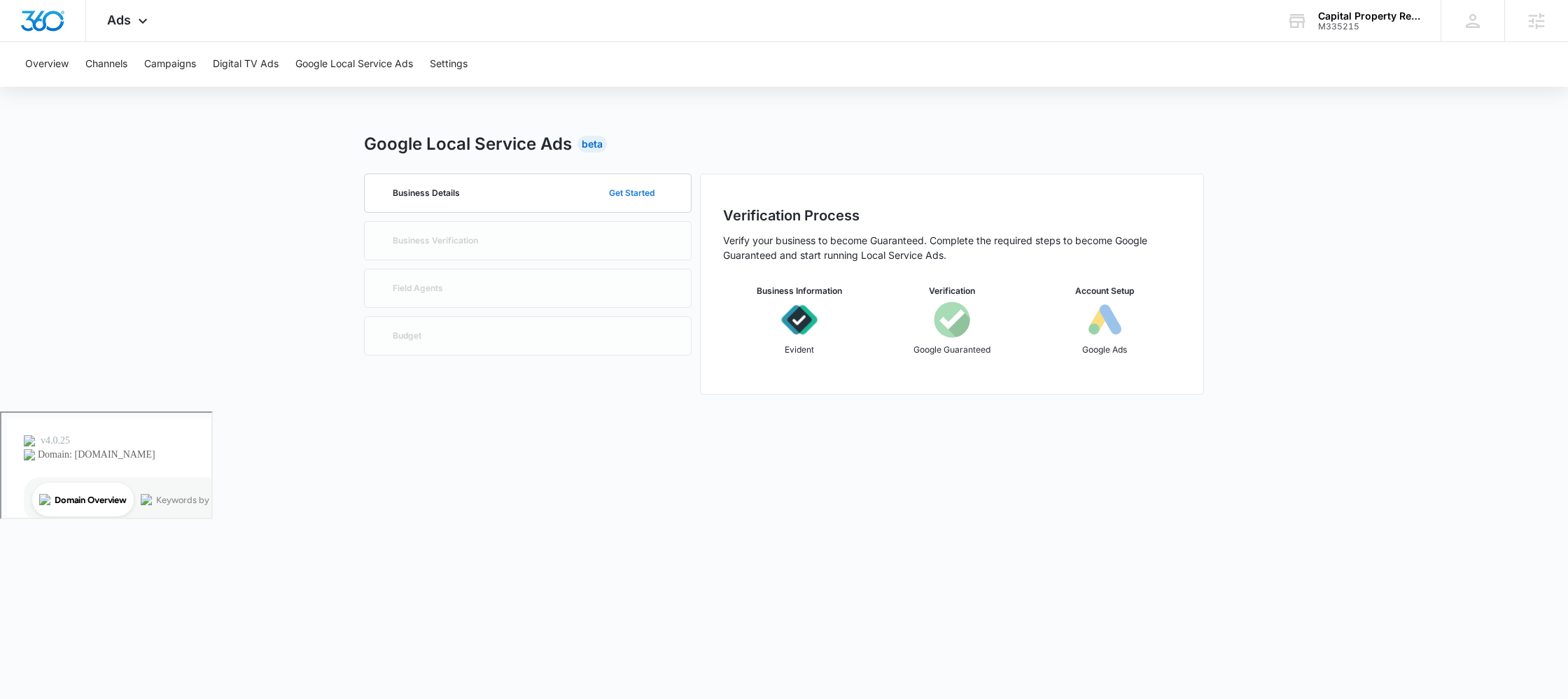
click at [635, 188] on button "Get Started" at bounding box center [632, 193] width 74 height 33
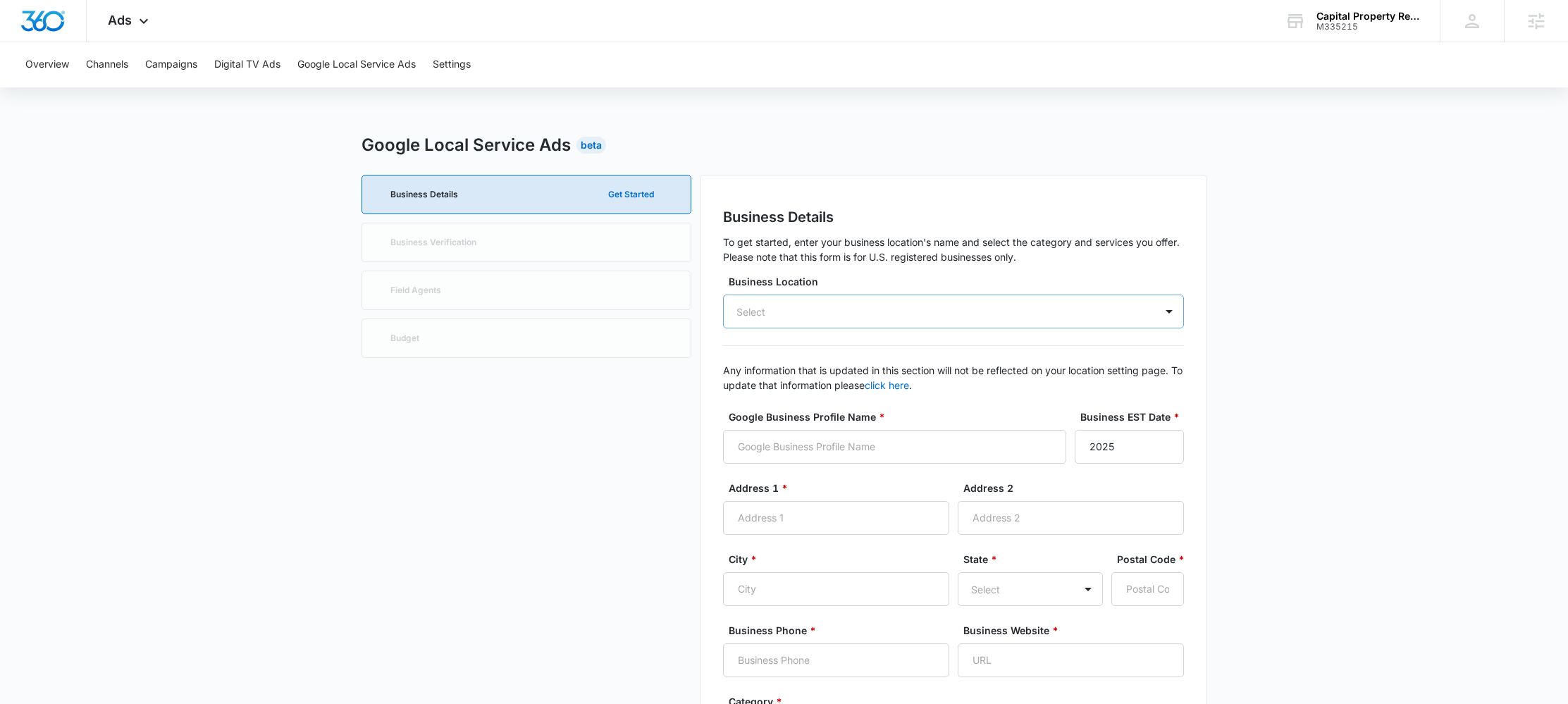
click at [816, 306] on div "Select" at bounding box center [953, 312] width 461 height 34
click at [801, 365] on p "Capital Property Recovery" at bounding box center [952, 363] width 424 height 17
type input "Capital Property Recovery"
type input "[STREET_ADDRESS][PERSON_NAME]"
type input "Crofton"
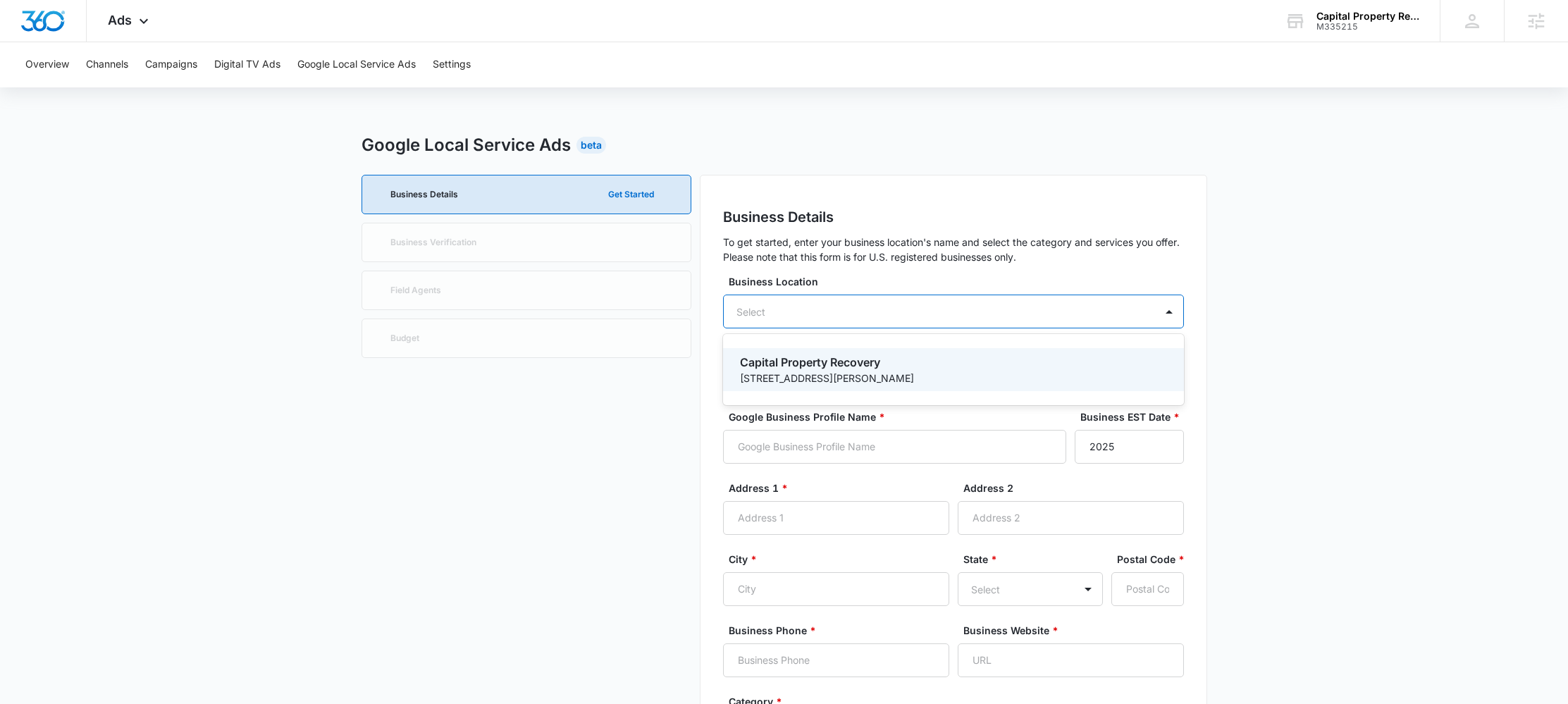
type input "21114"
type input "4432394306"
type input "[URL][DOMAIN_NAME]"
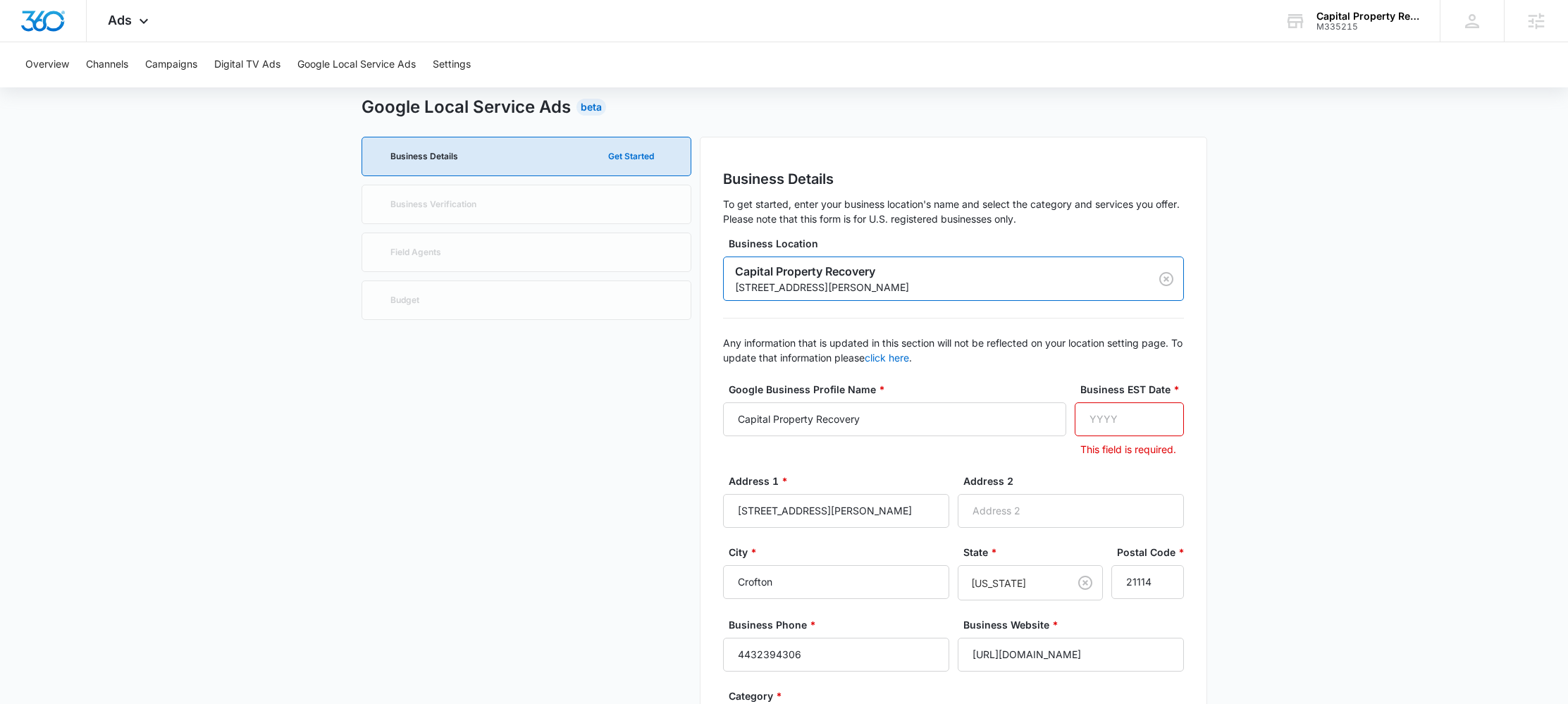
scroll to position [52, 0]
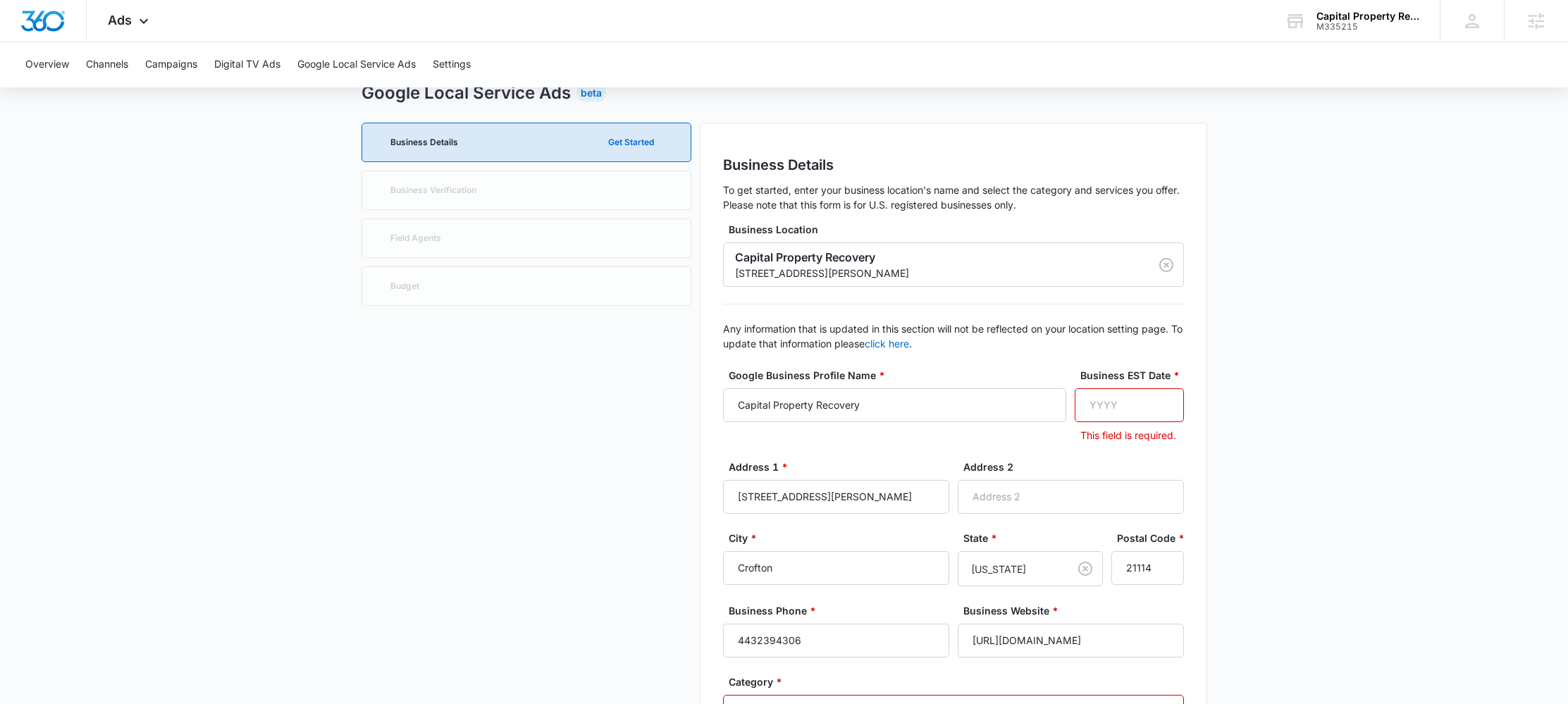
click at [1117, 401] on input "Business EST Date *" at bounding box center [1130, 406] width 110 height 34
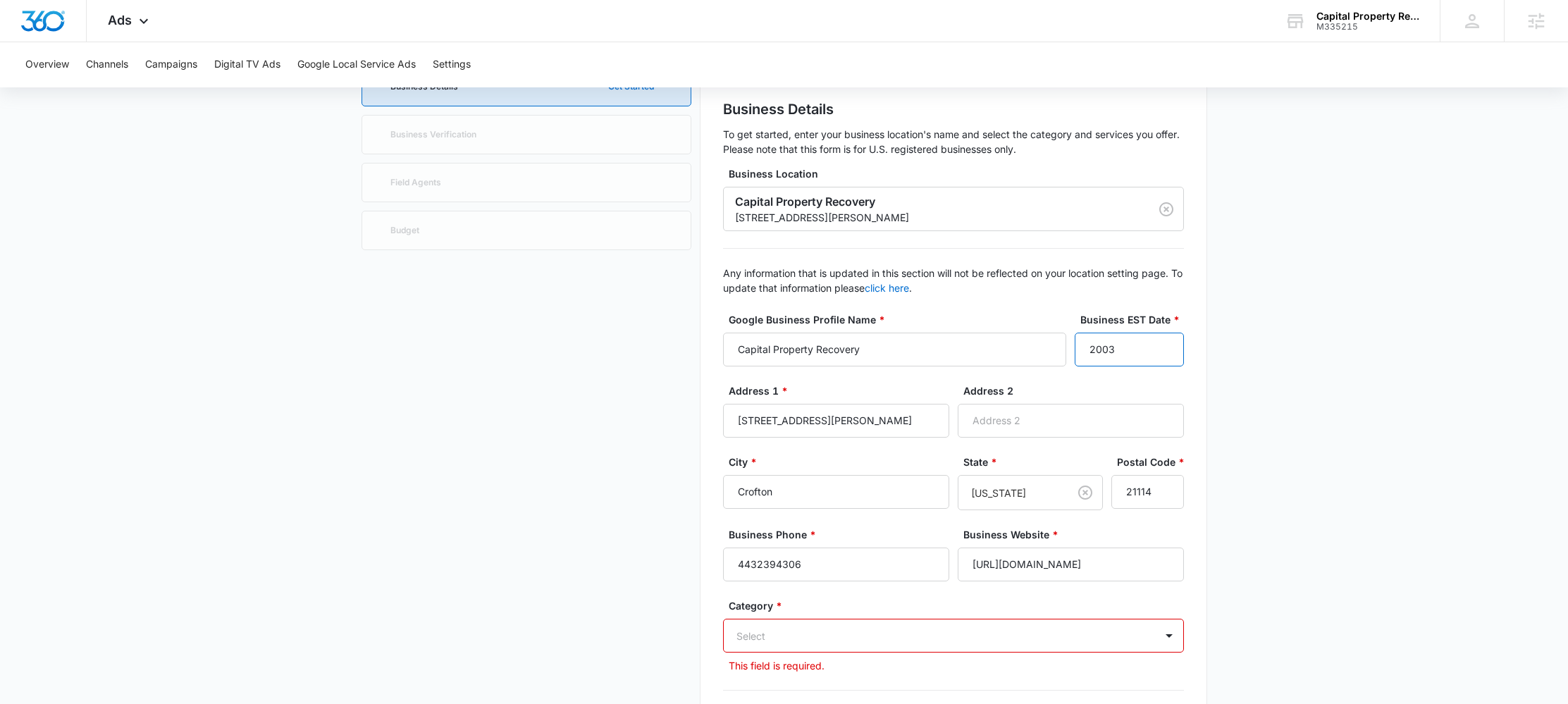
type input "2003"
click at [797, 648] on div "Select" at bounding box center [953, 636] width 461 height 34
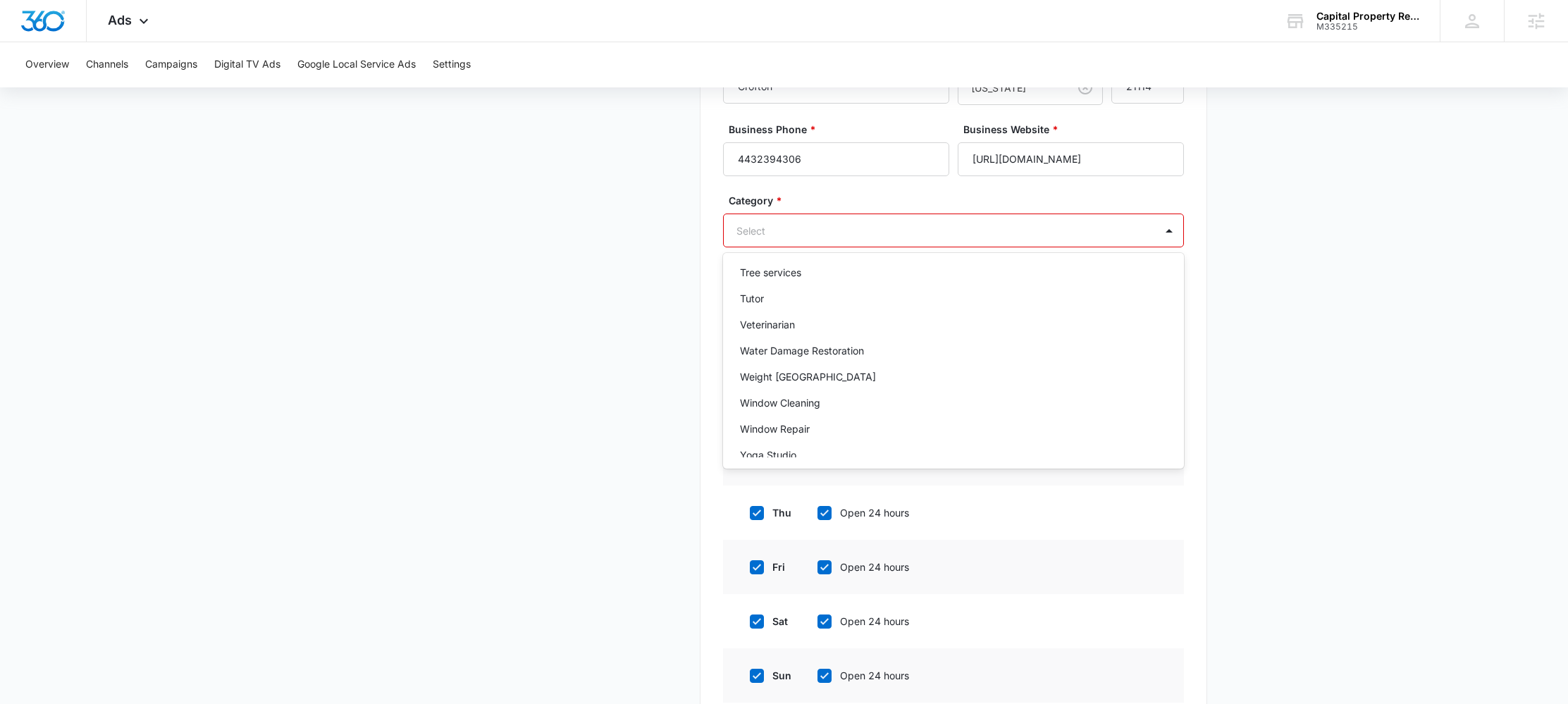
scroll to position [1873, 0]
click at [820, 340] on p "Water Damage Restoration" at bounding box center [802, 337] width 124 height 15
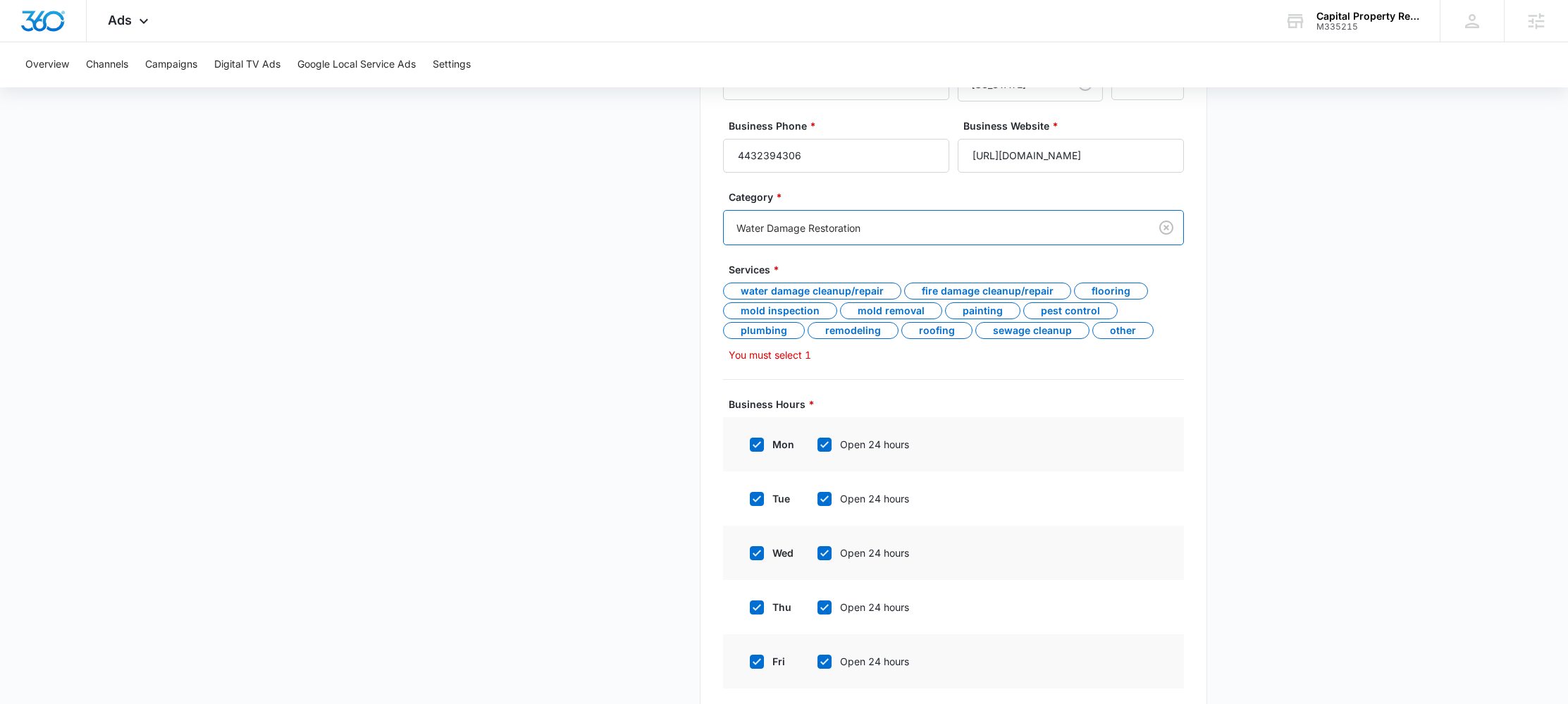
scroll to position [519, 0]
click at [781, 311] on div "Mold inspection" at bounding box center [780, 309] width 114 height 17
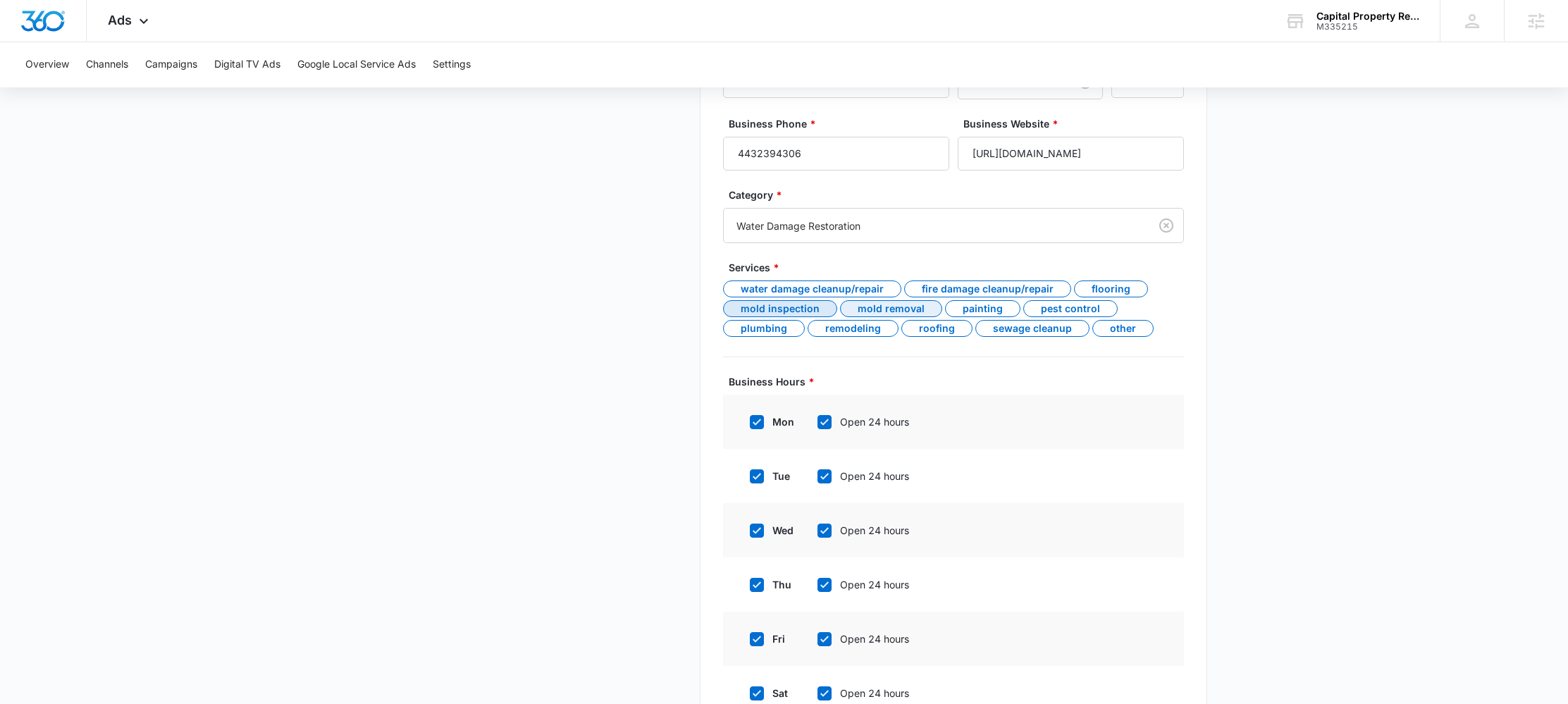
click at [895, 309] on div "Mold removal" at bounding box center [891, 309] width 102 height 17
click at [831, 286] on div "Water damage cleanup/repair" at bounding box center [813, 289] width 179 height 17
click at [963, 287] on div "Fire damage cleanup/repair" at bounding box center [988, 289] width 167 height 17
click at [998, 328] on div "Sewage cleanup" at bounding box center [1032, 329] width 114 height 17
click at [1127, 330] on div "Other" at bounding box center [1123, 329] width 62 height 17
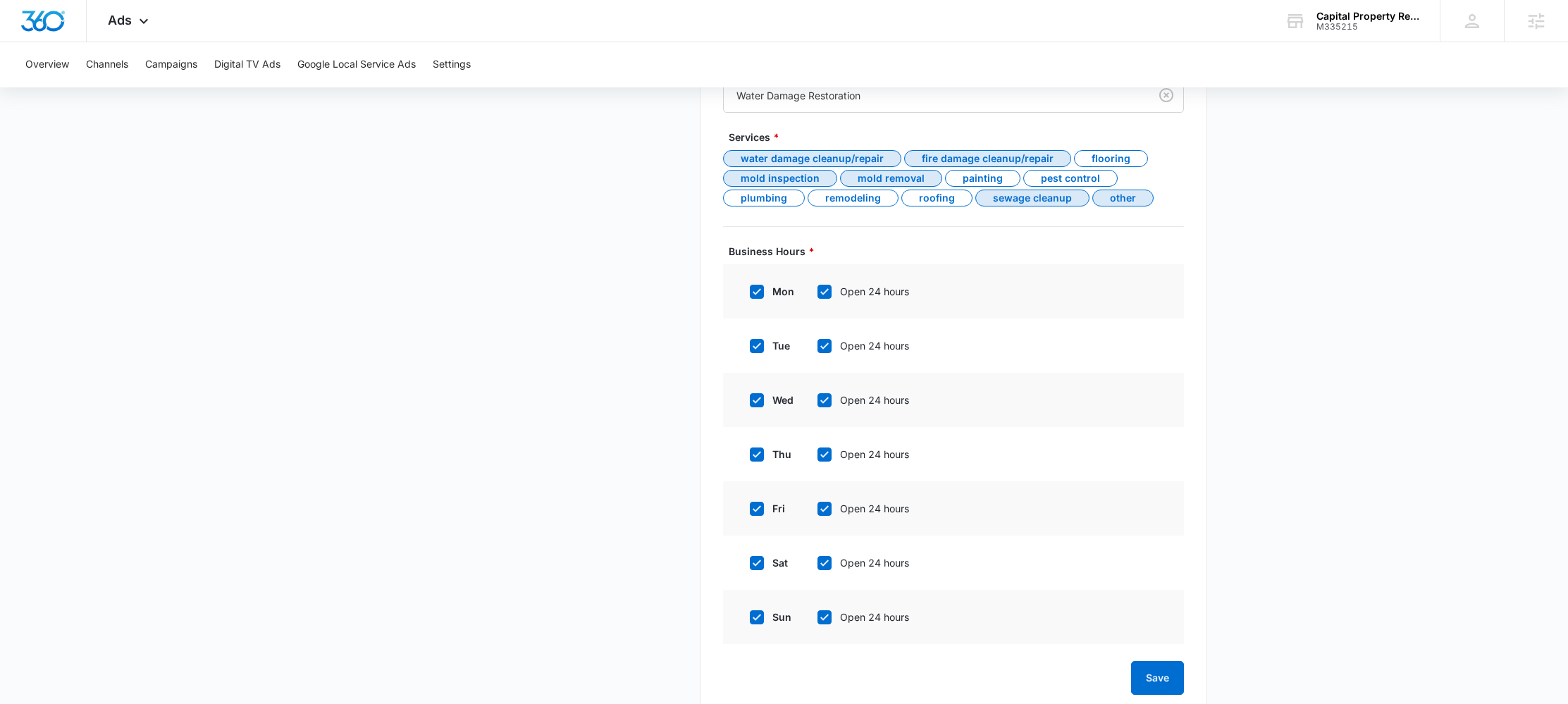
scroll to position [652, 0]
click at [827, 293] on icon at bounding box center [824, 289] width 13 height 13
click at [818, 293] on input "Open 24 hours" at bounding box center [813, 290] width 10 height 10
checkbox input "false"
click at [827, 352] on icon at bounding box center [824, 346] width 13 height 13
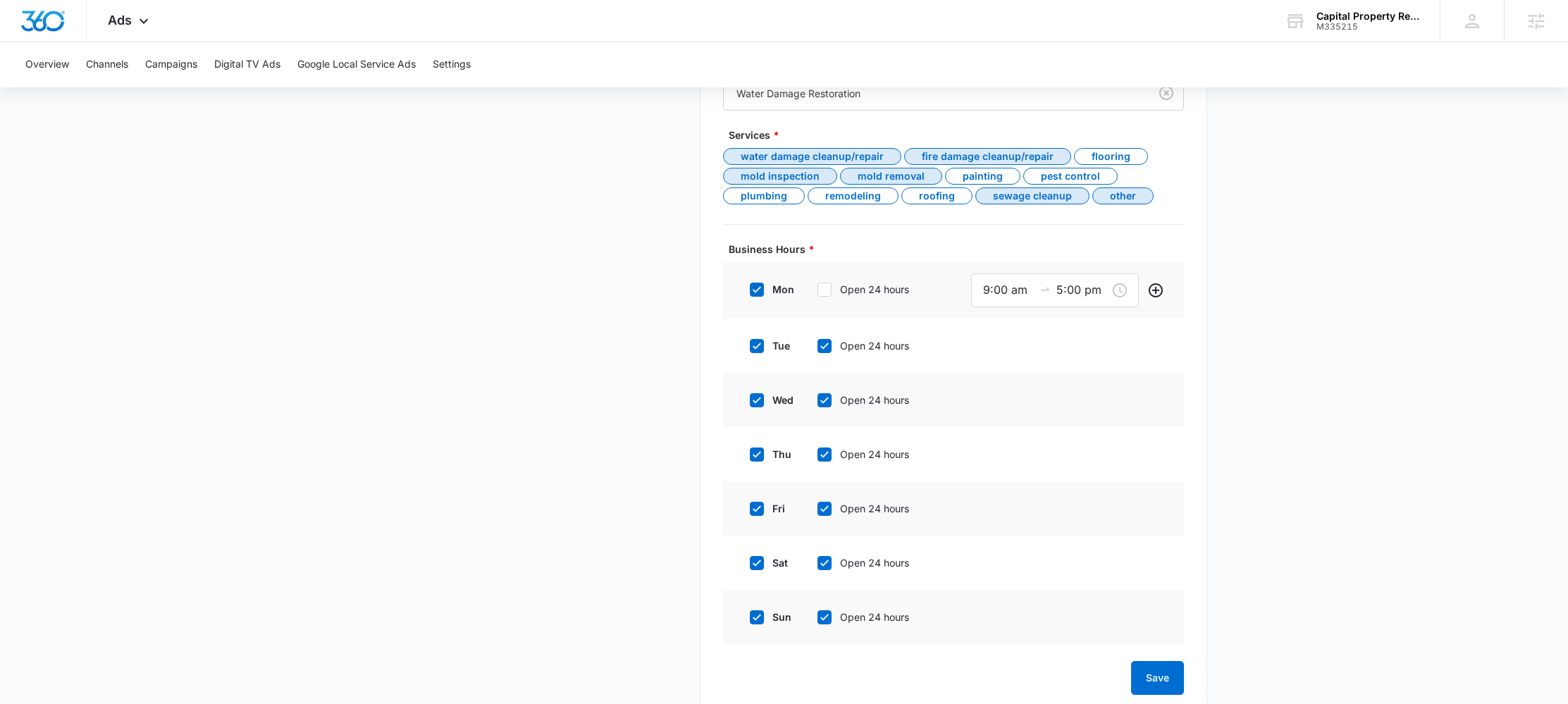
click at [818, 351] on input "Open 24 hours" at bounding box center [813, 347] width 10 height 10
checkbox input "false"
click at [830, 400] on icon at bounding box center [824, 402] width 13 height 13
click at [818, 400] on input "Open 24 hours" at bounding box center [813, 403] width 10 height 10
checkbox input "false"
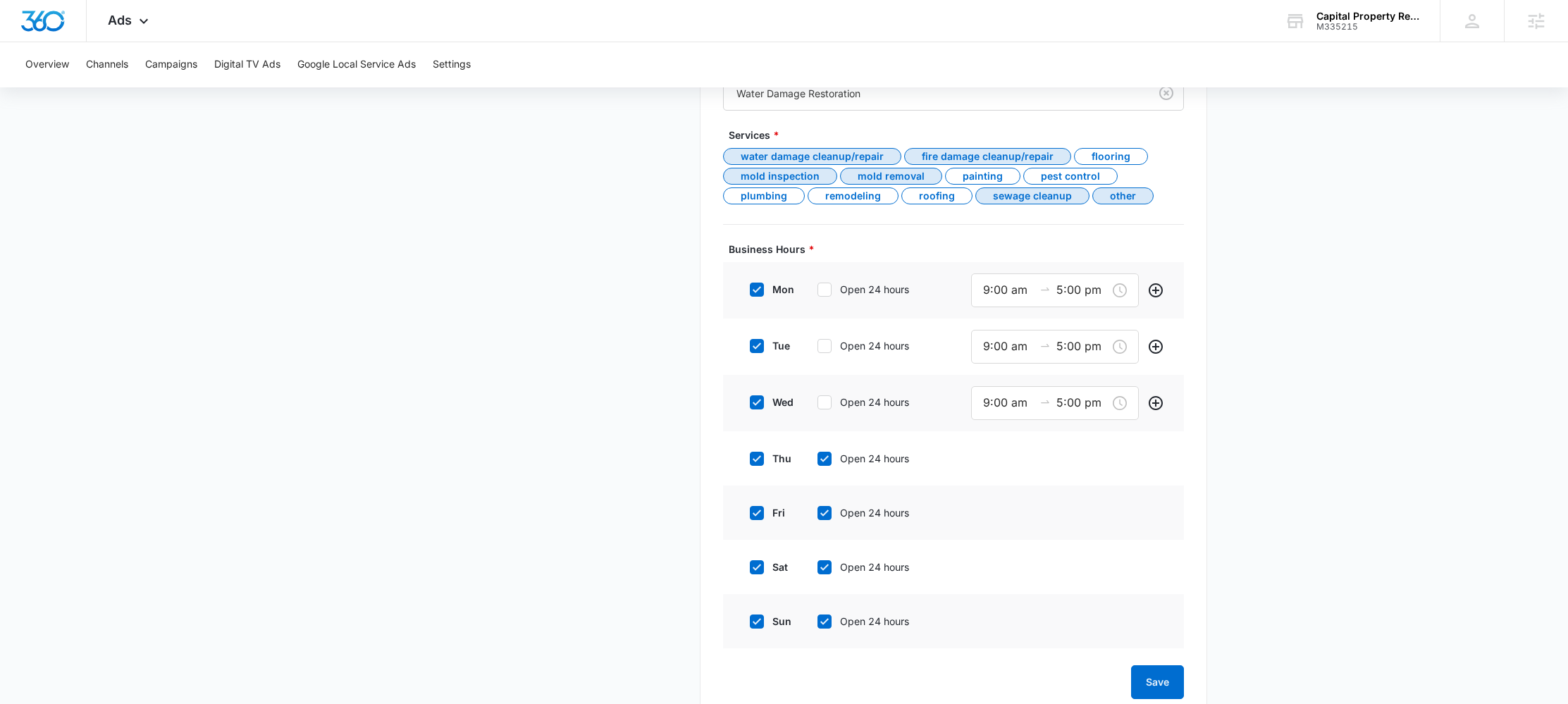
click at [826, 460] on icon at bounding box center [824, 459] width 13 height 13
click at [818, 460] on input "Open 24 hours" at bounding box center [813, 459] width 10 height 10
checkbox input "false"
click at [825, 527] on div "fri Open 24 hours" at bounding box center [846, 515] width 213 height 32
click at [826, 520] on icon at bounding box center [824, 515] width 13 height 13
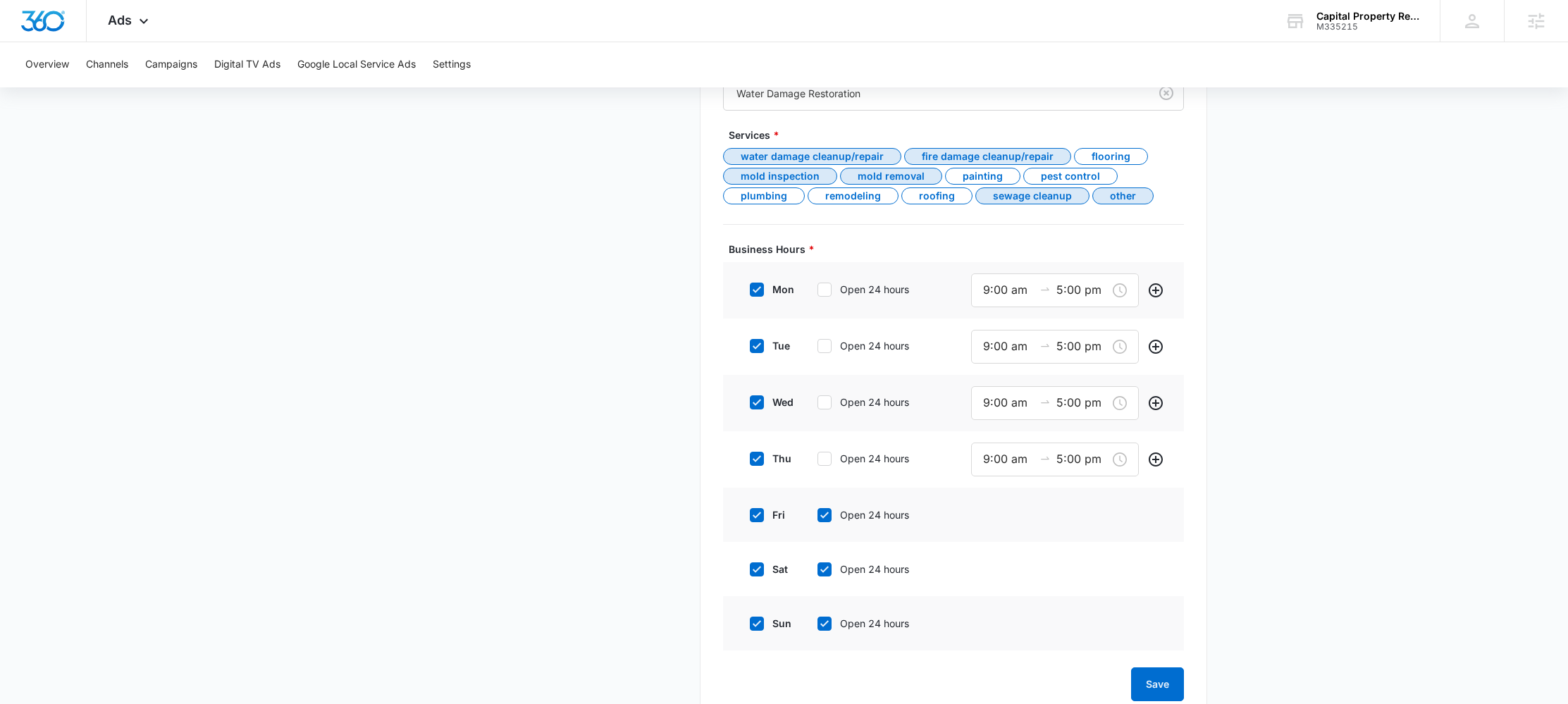
click at [818, 520] on input "Open 24 hours" at bounding box center [813, 515] width 10 height 10
click at [830, 512] on icon at bounding box center [824, 515] width 13 height 13
click at [818, 512] on input "Open 24 hours" at bounding box center [813, 515] width 10 height 10
checkbox input "true"
click at [824, 463] on icon at bounding box center [824, 459] width 13 height 13
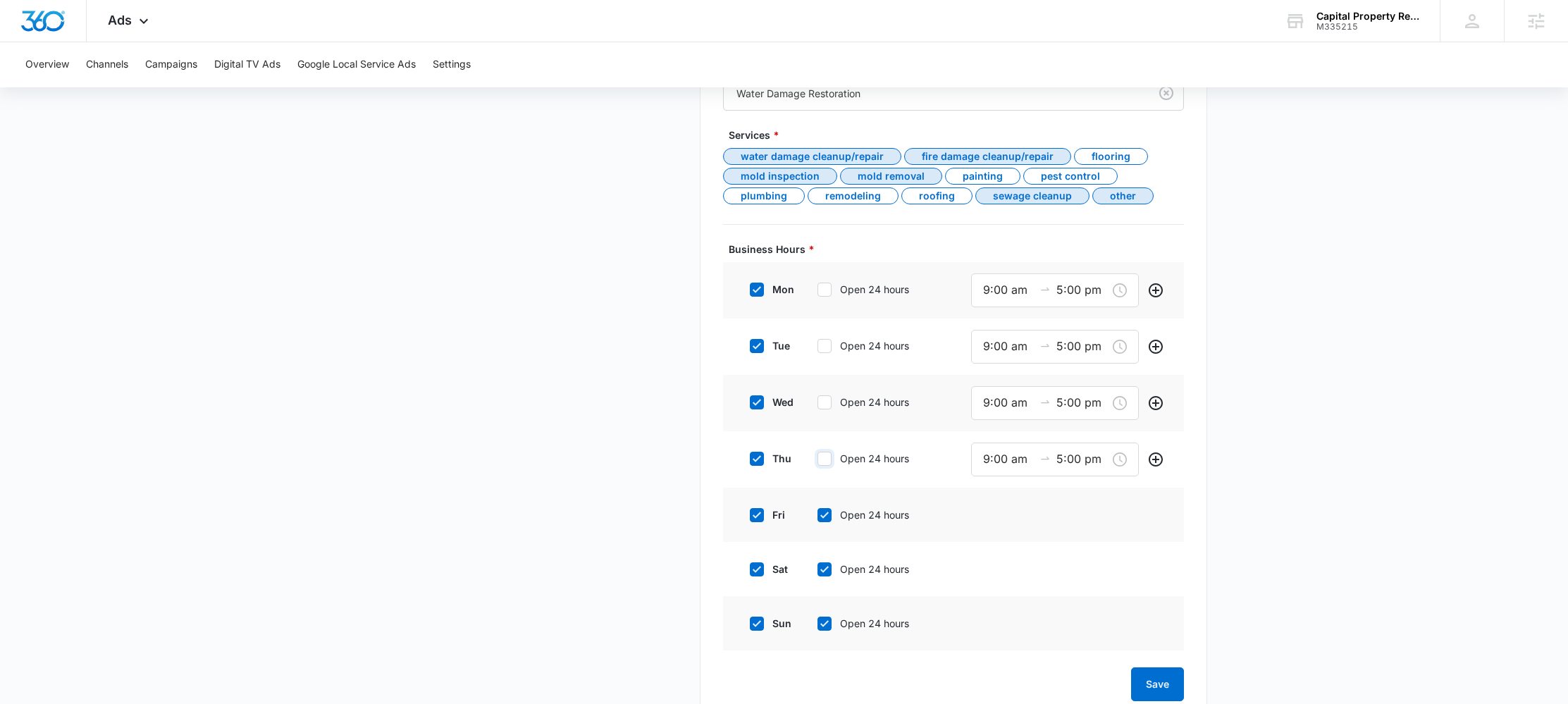
click at [818, 463] on input "Open 24 hours" at bounding box center [813, 459] width 10 height 10
checkbox input "true"
click at [819, 399] on icon at bounding box center [824, 402] width 13 height 13
click at [818, 399] on input "Open 24 hours" at bounding box center [813, 403] width 10 height 10
checkbox input "true"
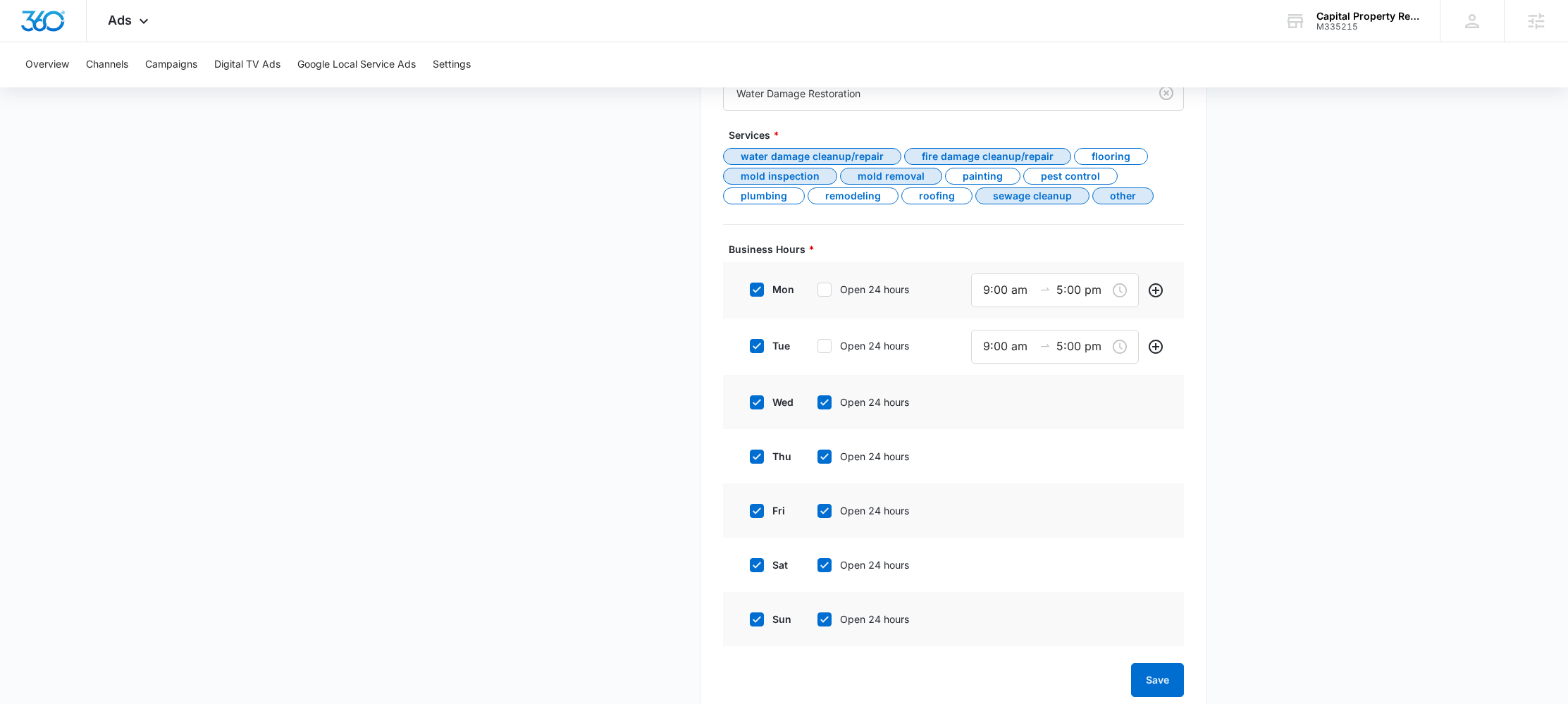
click at [825, 356] on div "tue Open 24 hours" at bounding box center [846, 346] width 213 height 32
click at [822, 342] on icon at bounding box center [824, 346] width 13 height 13
click at [818, 342] on input "Open 24 hours" at bounding box center [813, 347] width 10 height 10
checkbox input "true"
click at [828, 288] on icon at bounding box center [824, 289] width 13 height 13
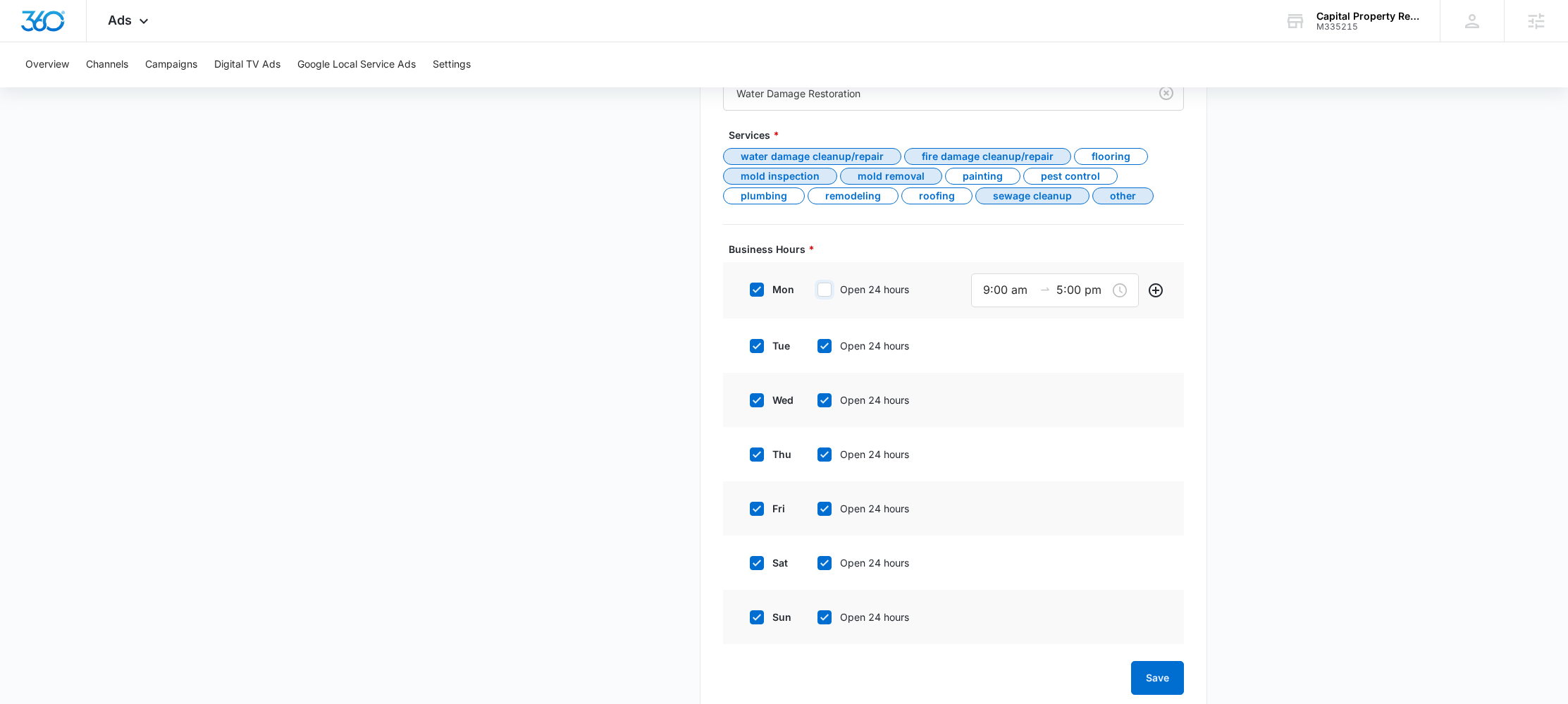
click at [818, 288] on input "Open 24 hours" at bounding box center [813, 290] width 10 height 10
checkbox input "true"
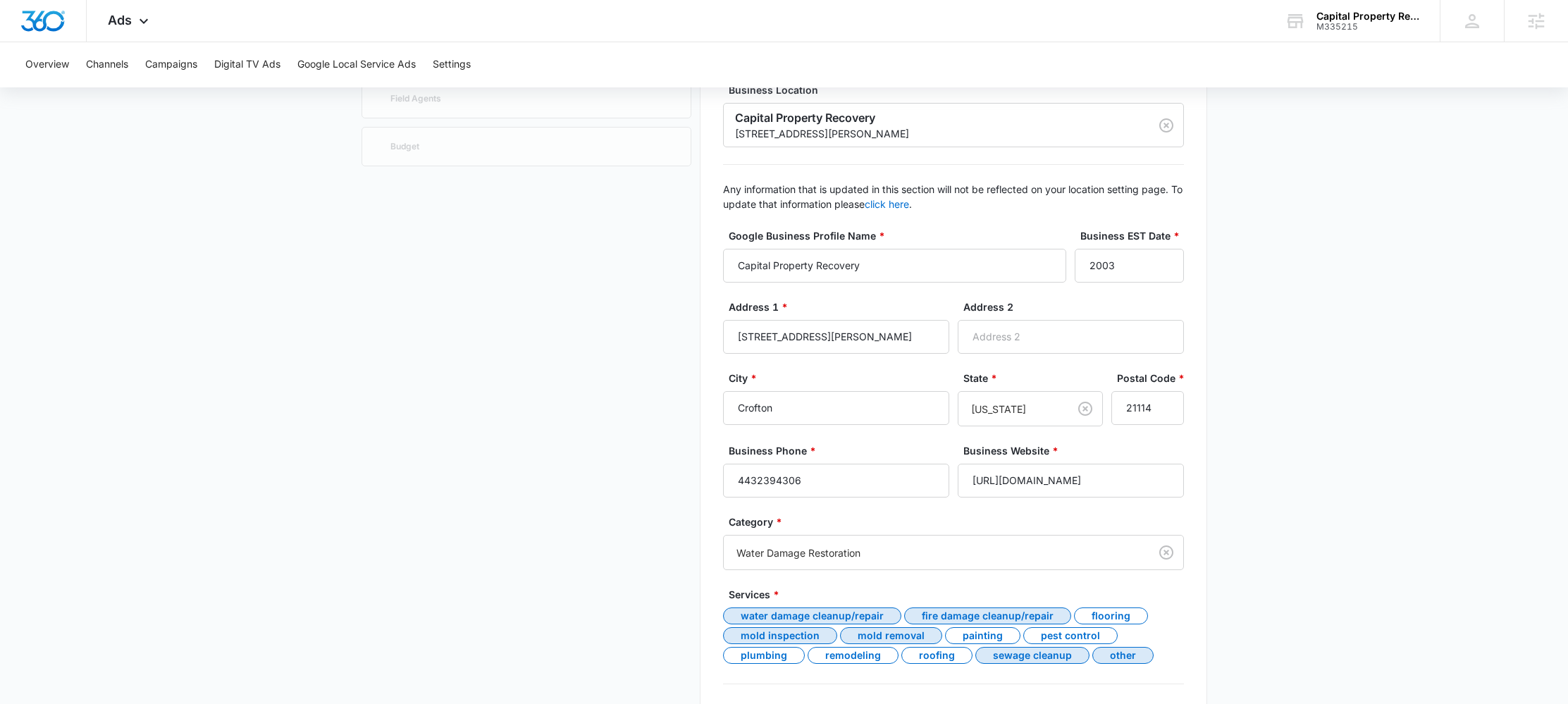
scroll to position [179, 0]
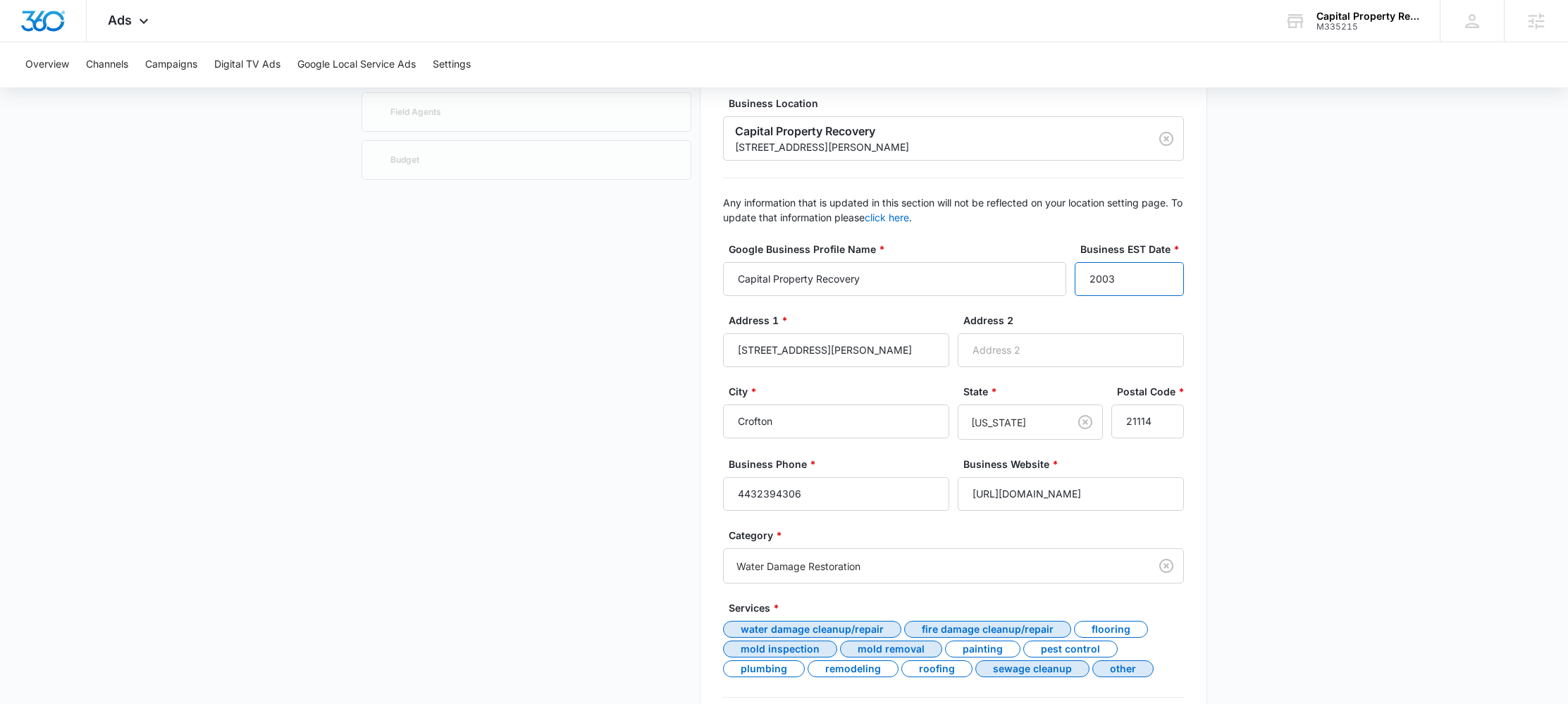
click at [1111, 280] on input "2003" at bounding box center [1130, 279] width 110 height 34
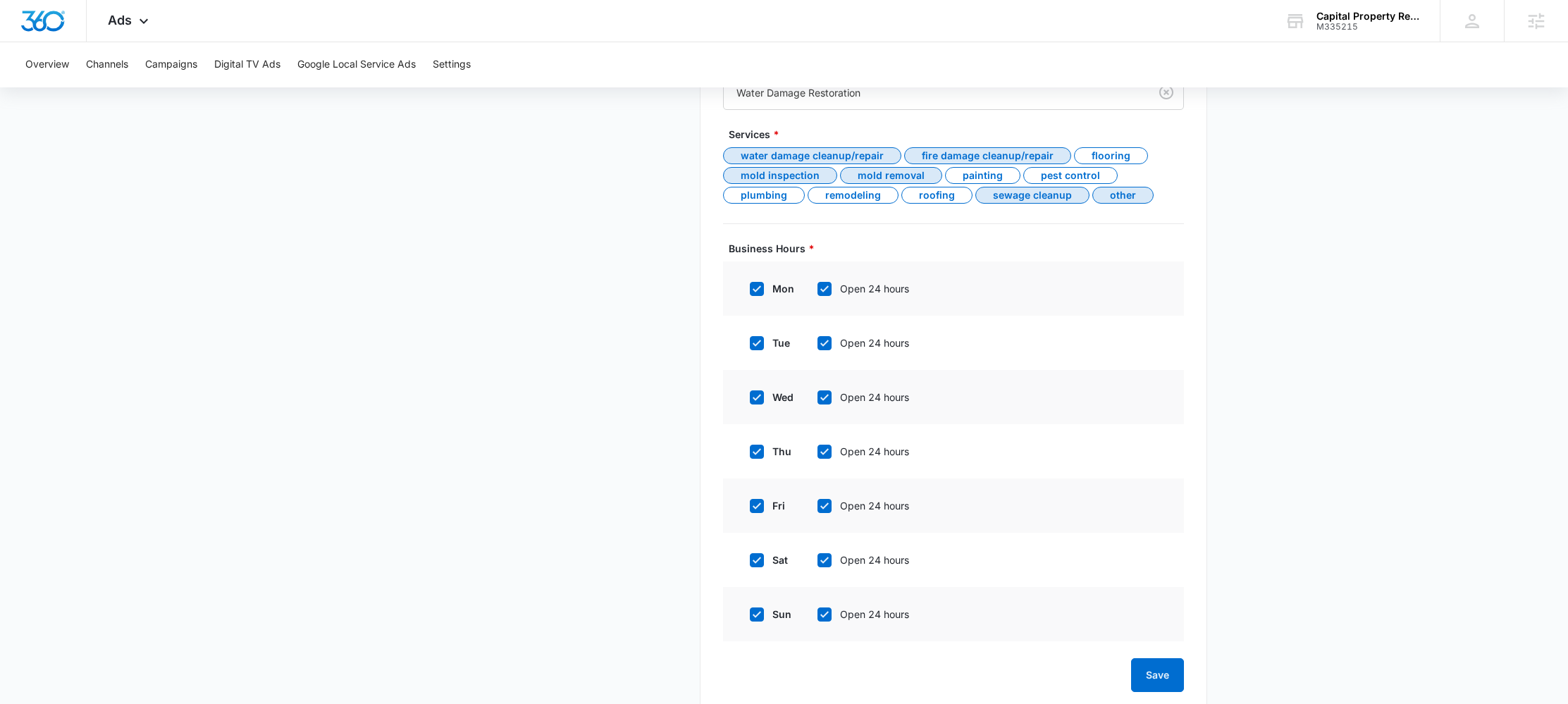
scroll to position [652, 0]
type input "2013"
click at [1168, 680] on button "Save" at bounding box center [1157, 675] width 53 height 34
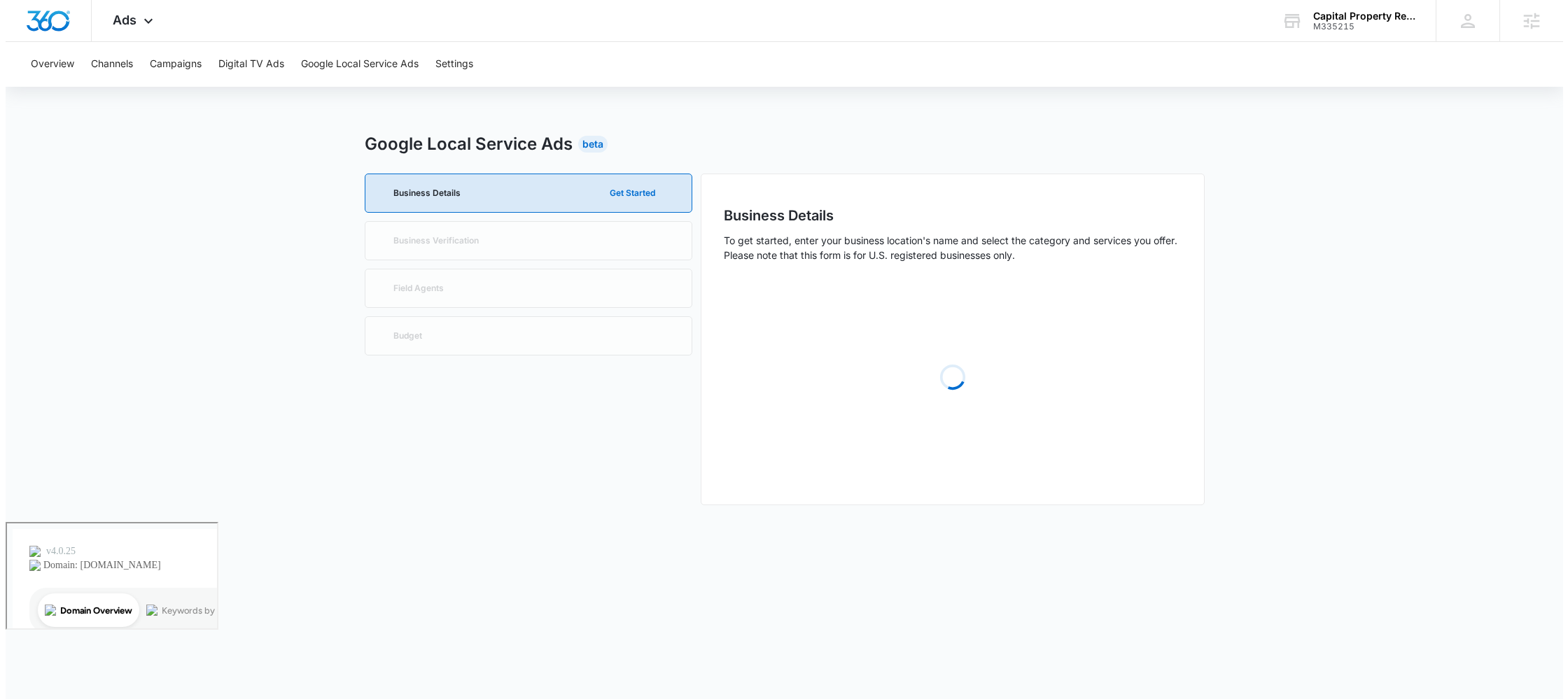
scroll to position [0, 0]
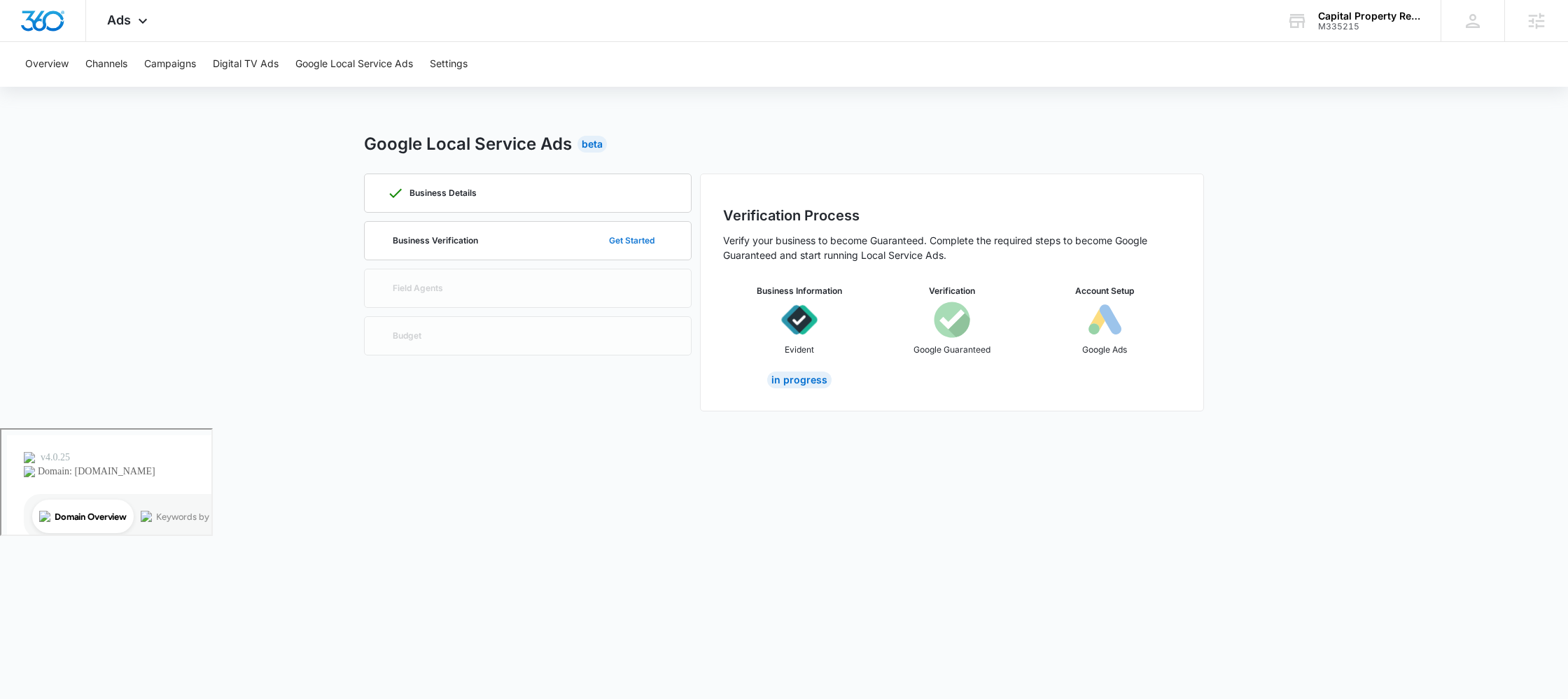
click at [644, 245] on button "Get Started" at bounding box center [632, 241] width 74 height 33
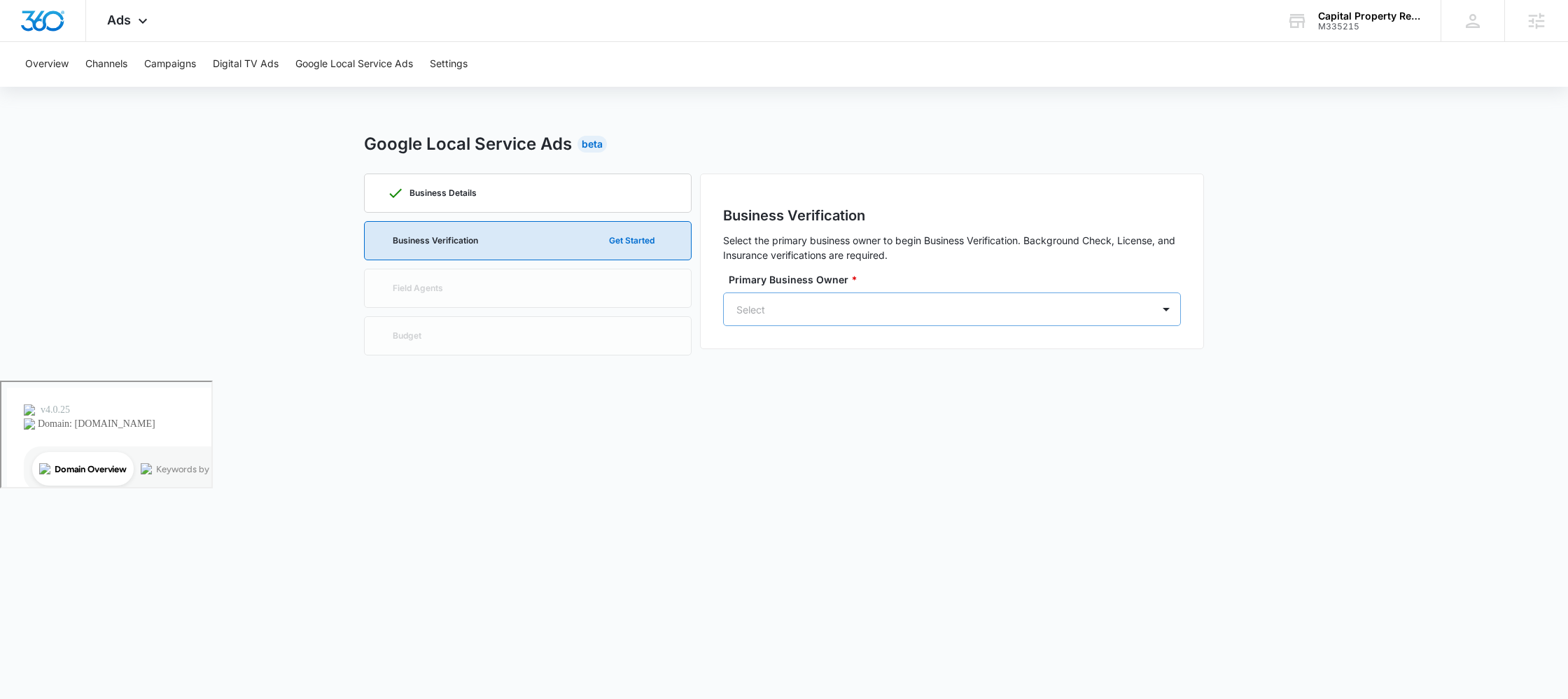
click at [929, 300] on div "Select" at bounding box center [938, 310] width 429 height 32
click at [865, 369] on p "[PERSON_NAME]" at bounding box center [871, 365] width 169 height 15
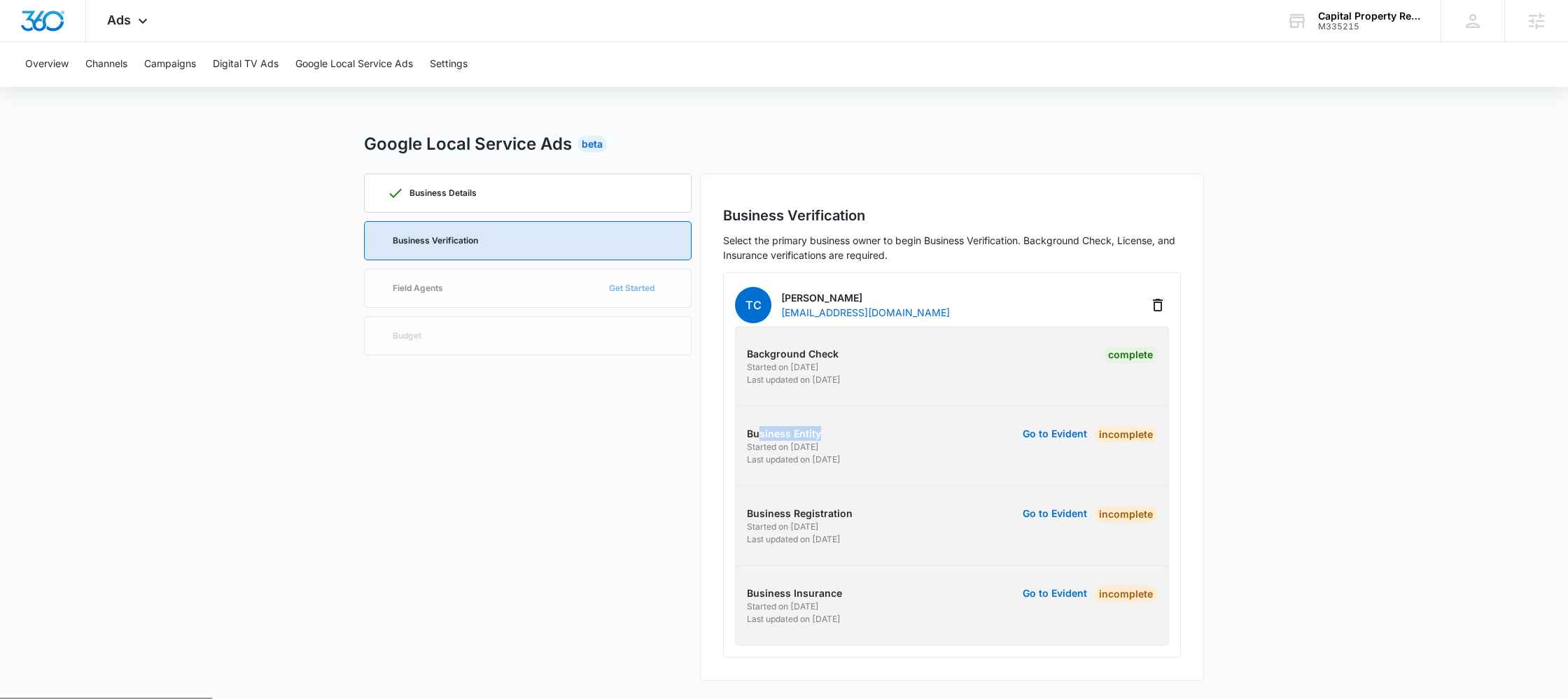
drag, startPoint x: 759, startPoint y: 434, endPoint x: 859, endPoint y: 434, distance: 100.0
click at [859, 434] on p "Business Entity" at bounding box center [847, 434] width 201 height 15
click at [860, 434] on p "Business Entity" at bounding box center [847, 434] width 201 height 15
drag, startPoint x: 740, startPoint y: 511, endPoint x: 873, endPoint y: 511, distance: 133.0
click at [873, 511] on div "Business Registration Started on [DATE] Last updated on [DATE] Go to Evident In…" at bounding box center [952, 527] width 455 height 40
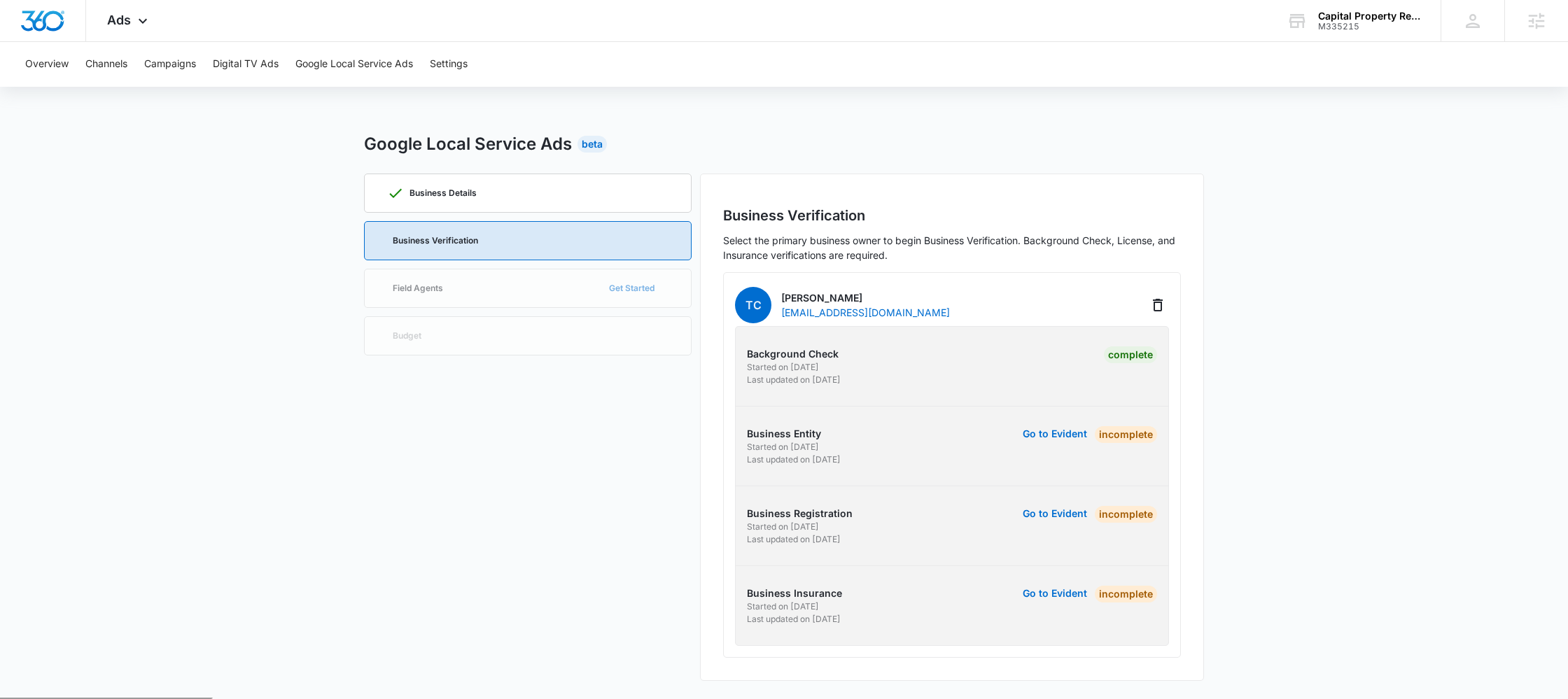
click at [872, 511] on p "Business Registration" at bounding box center [847, 514] width 201 height 15
